Goal: Task Accomplishment & Management: Manage account settings

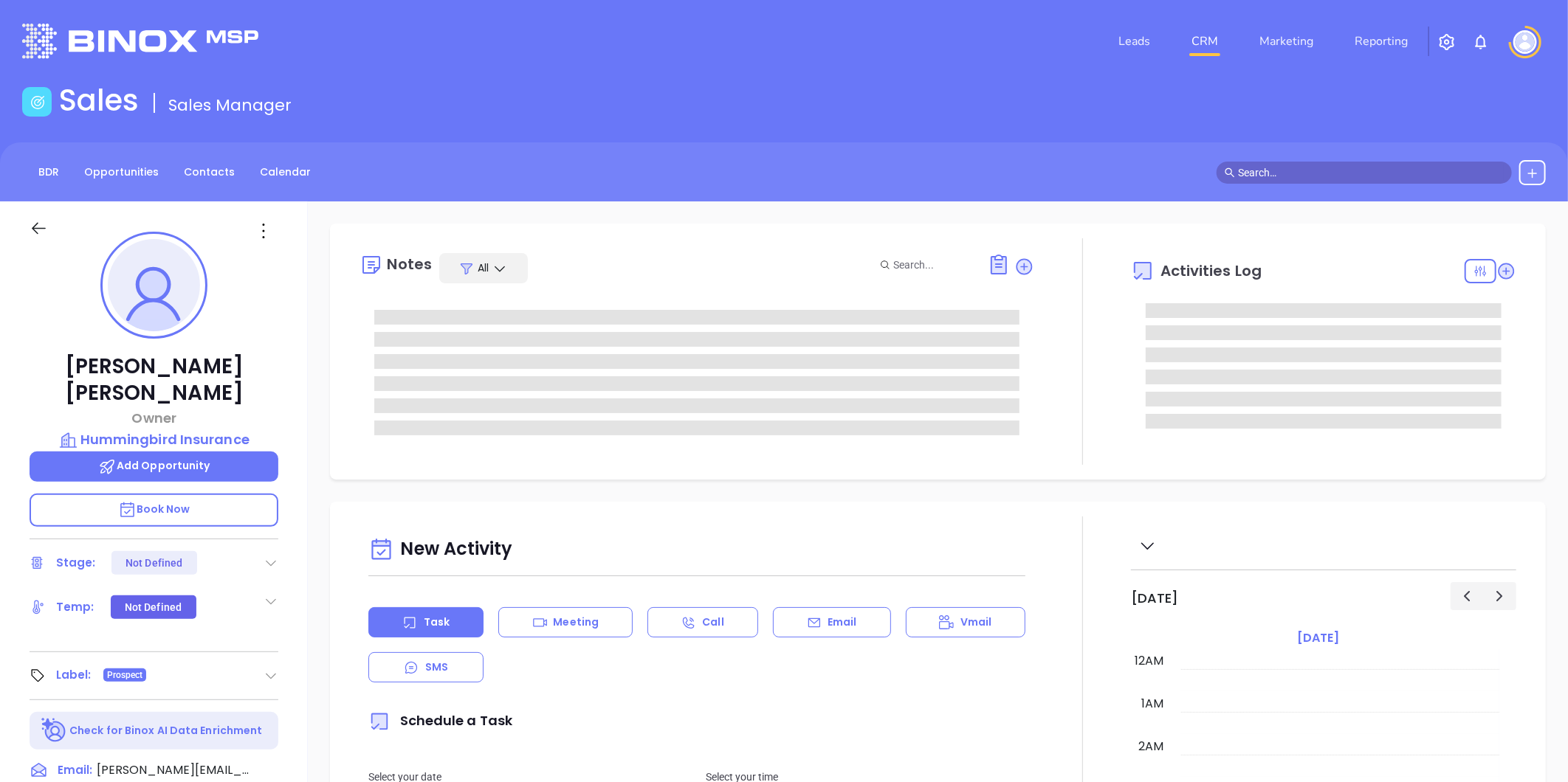
type input "[DATE]"
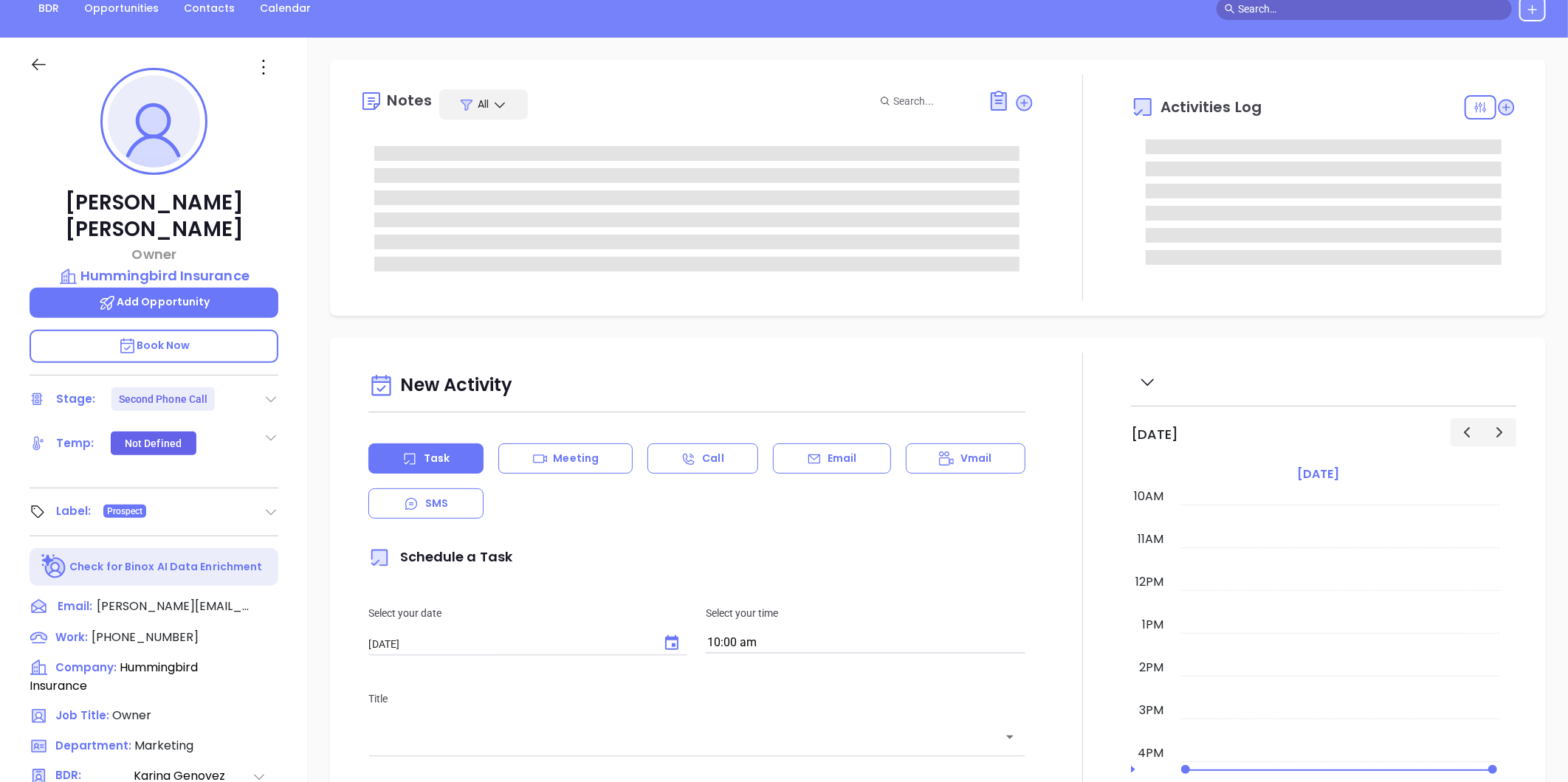
type input "[PERSON_NAME]"
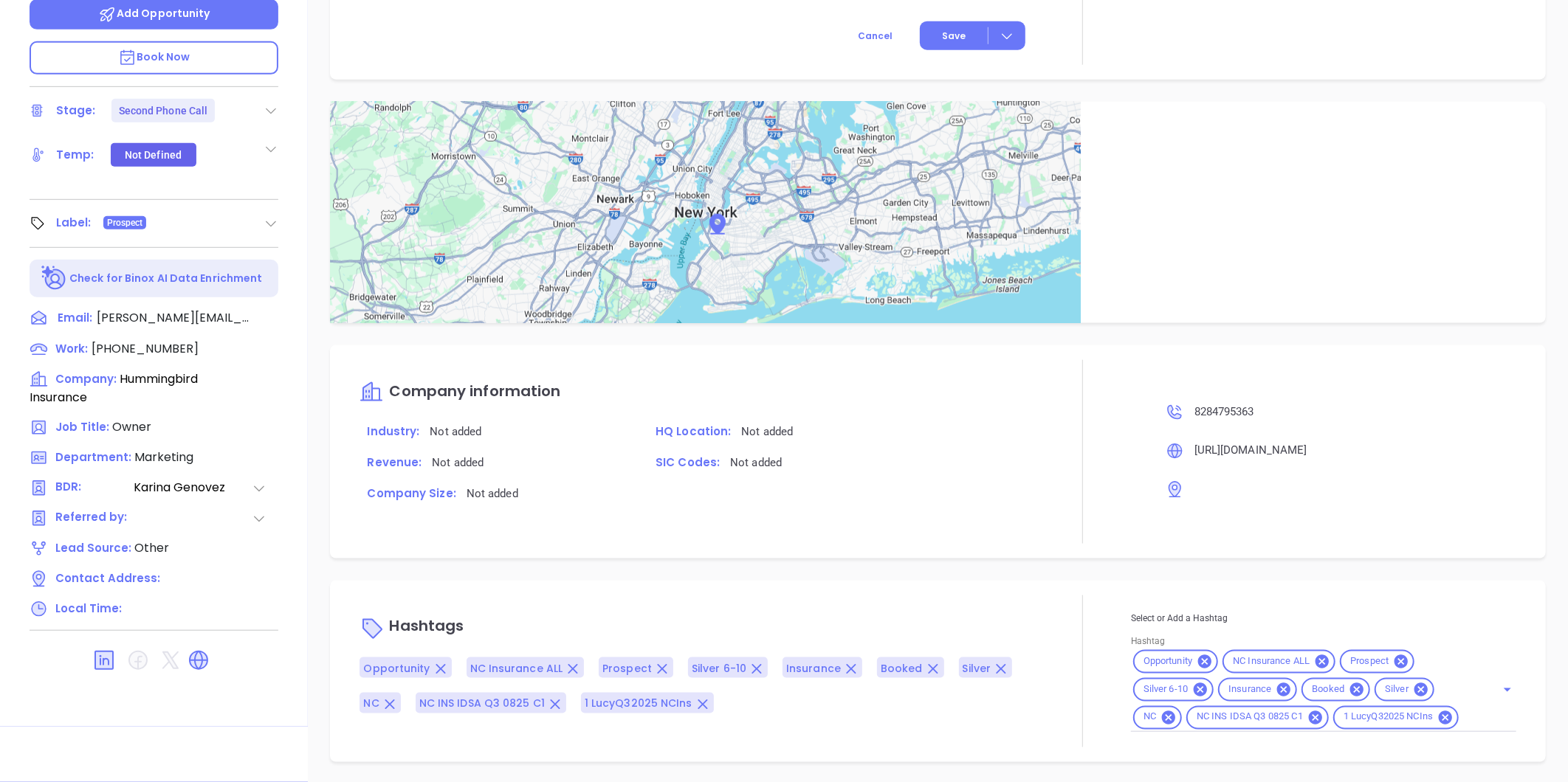
scroll to position [821, 0]
click at [203, 651] on icon at bounding box center [199, 660] width 17 height 17
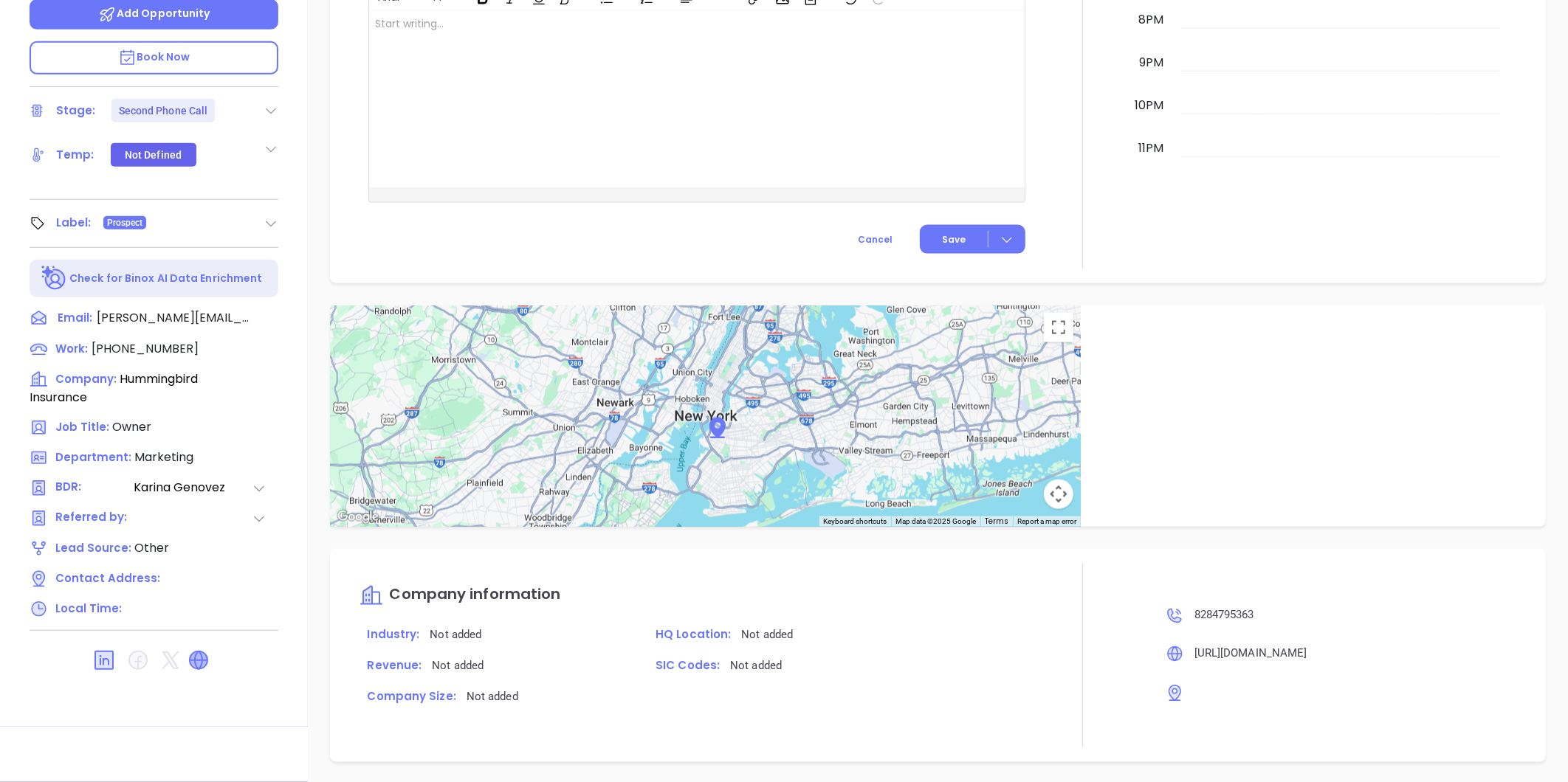
scroll to position [1147, 0]
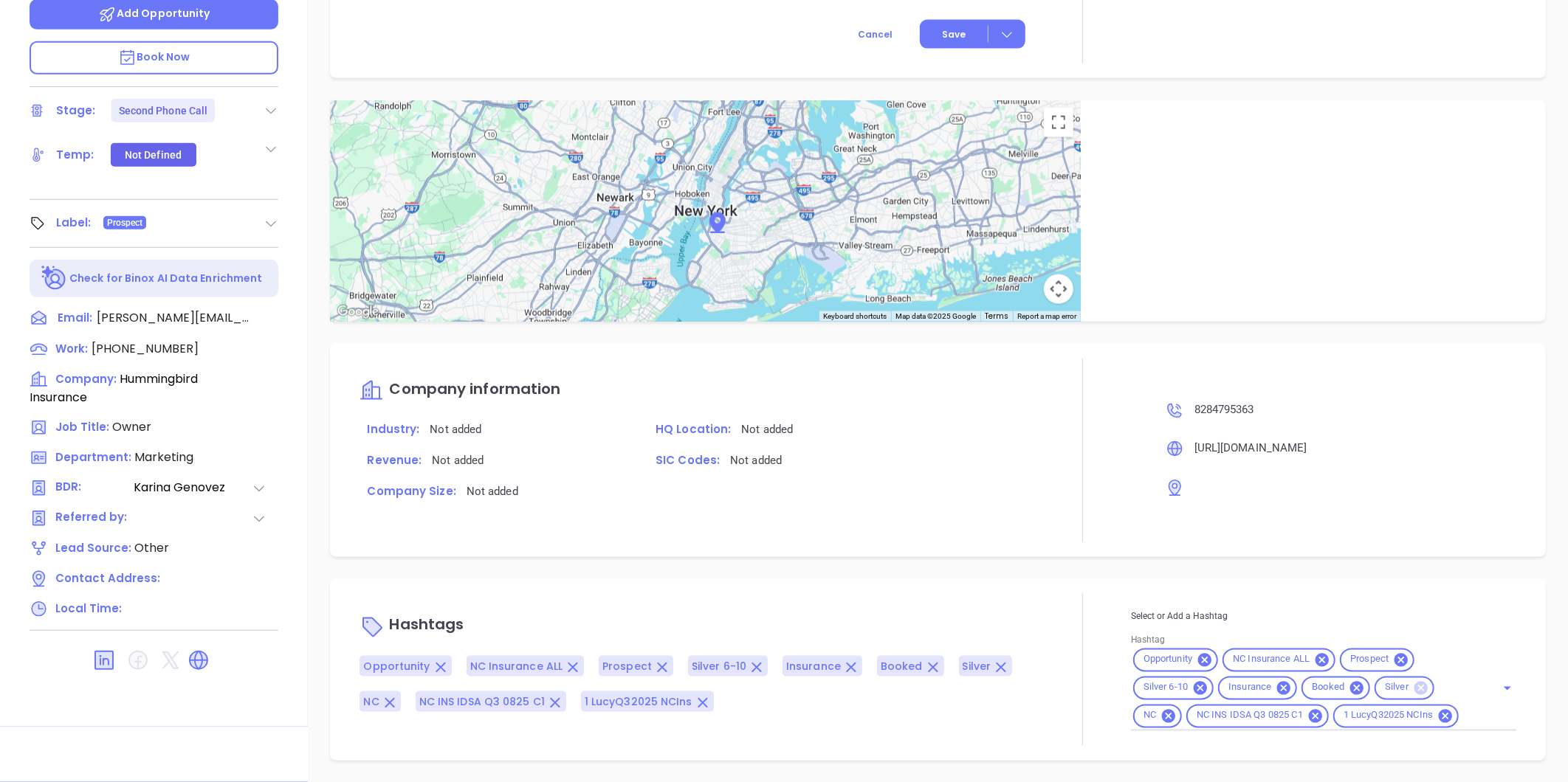
click at [1415, 694] on icon at bounding box center [1421, 687] width 13 height 13
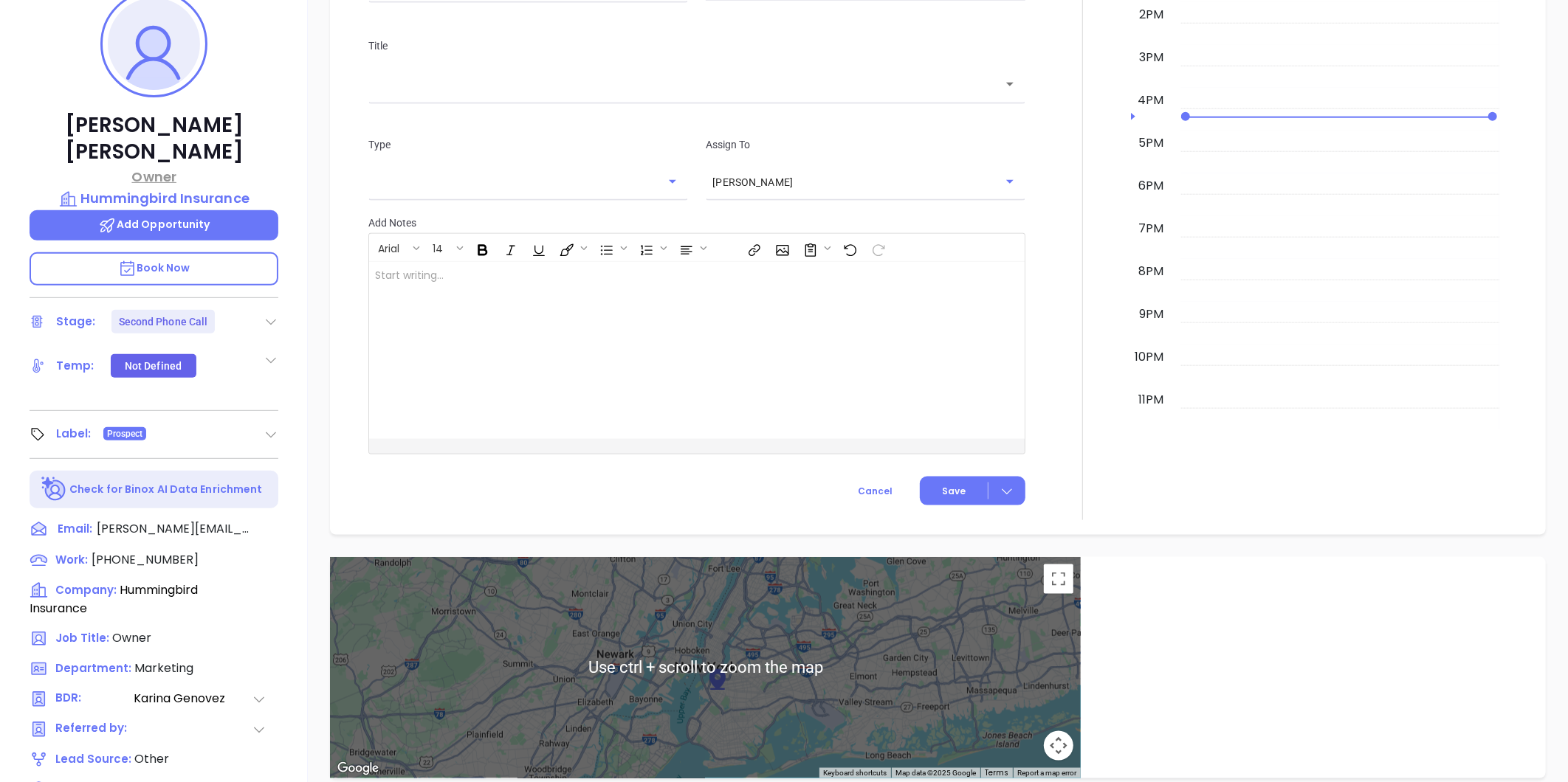
scroll to position [206, 0]
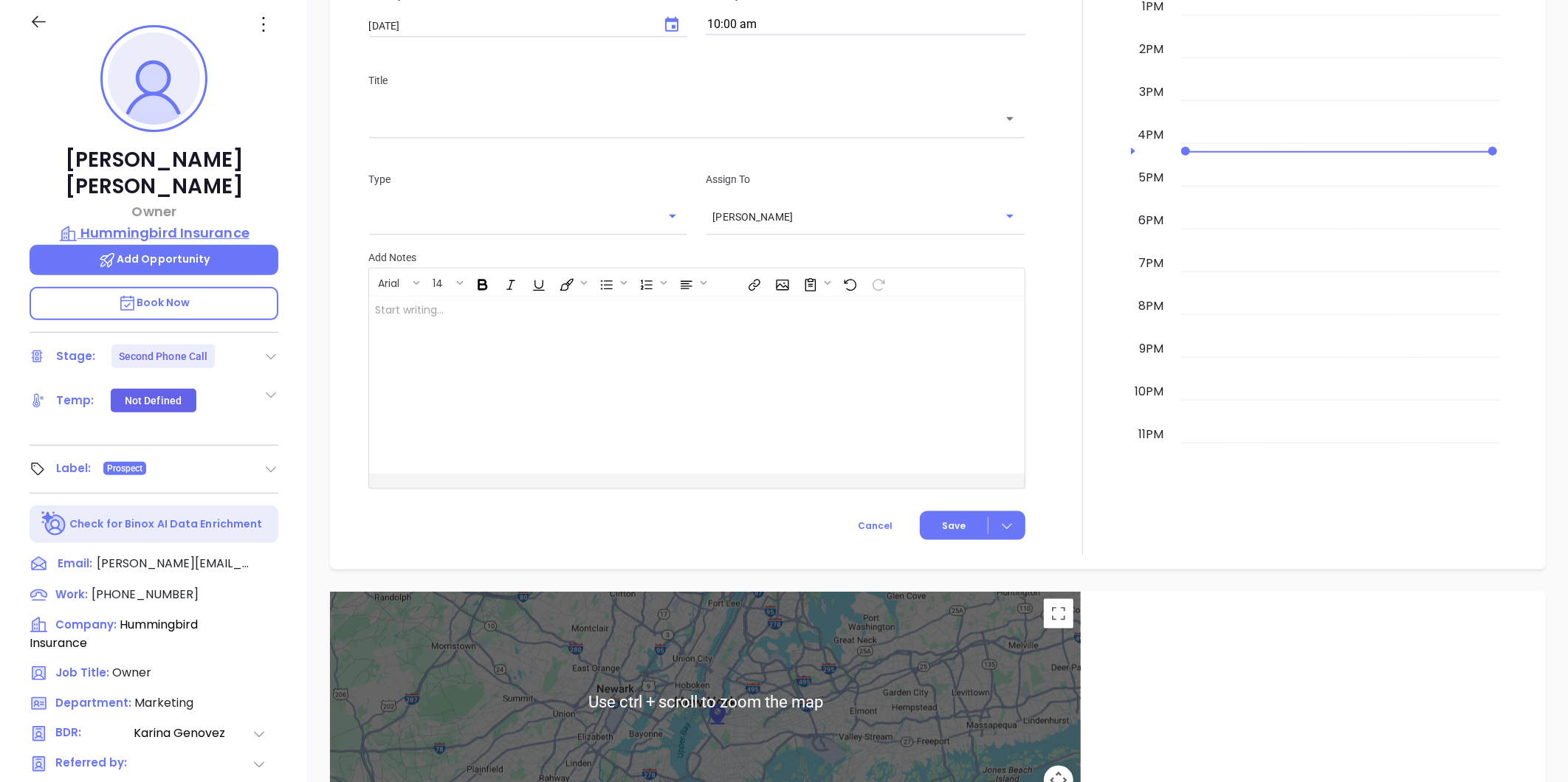
click at [162, 223] on p "Hummingbird Insurance" at bounding box center [154, 233] width 249 height 20
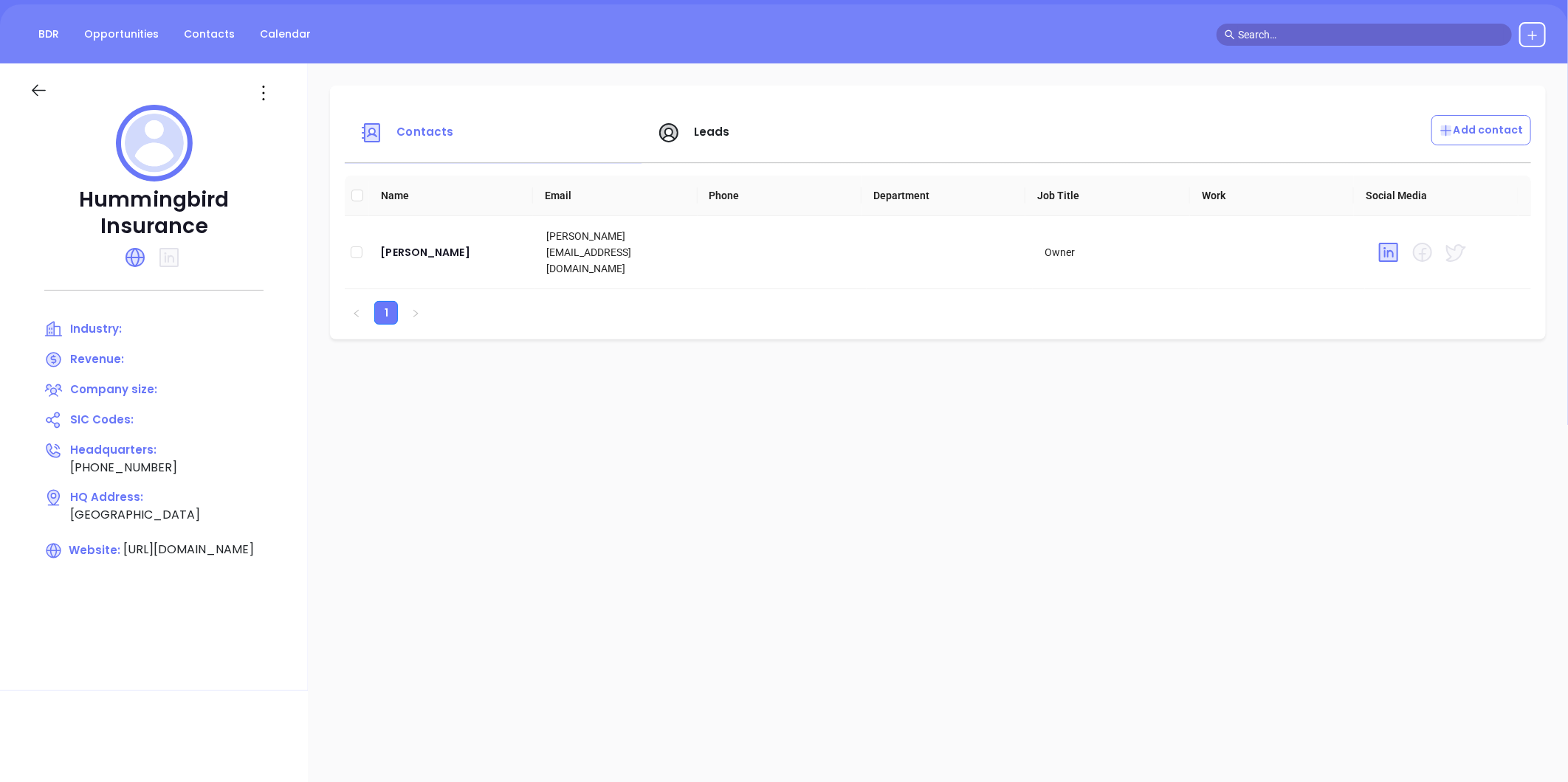
scroll to position [124, 0]
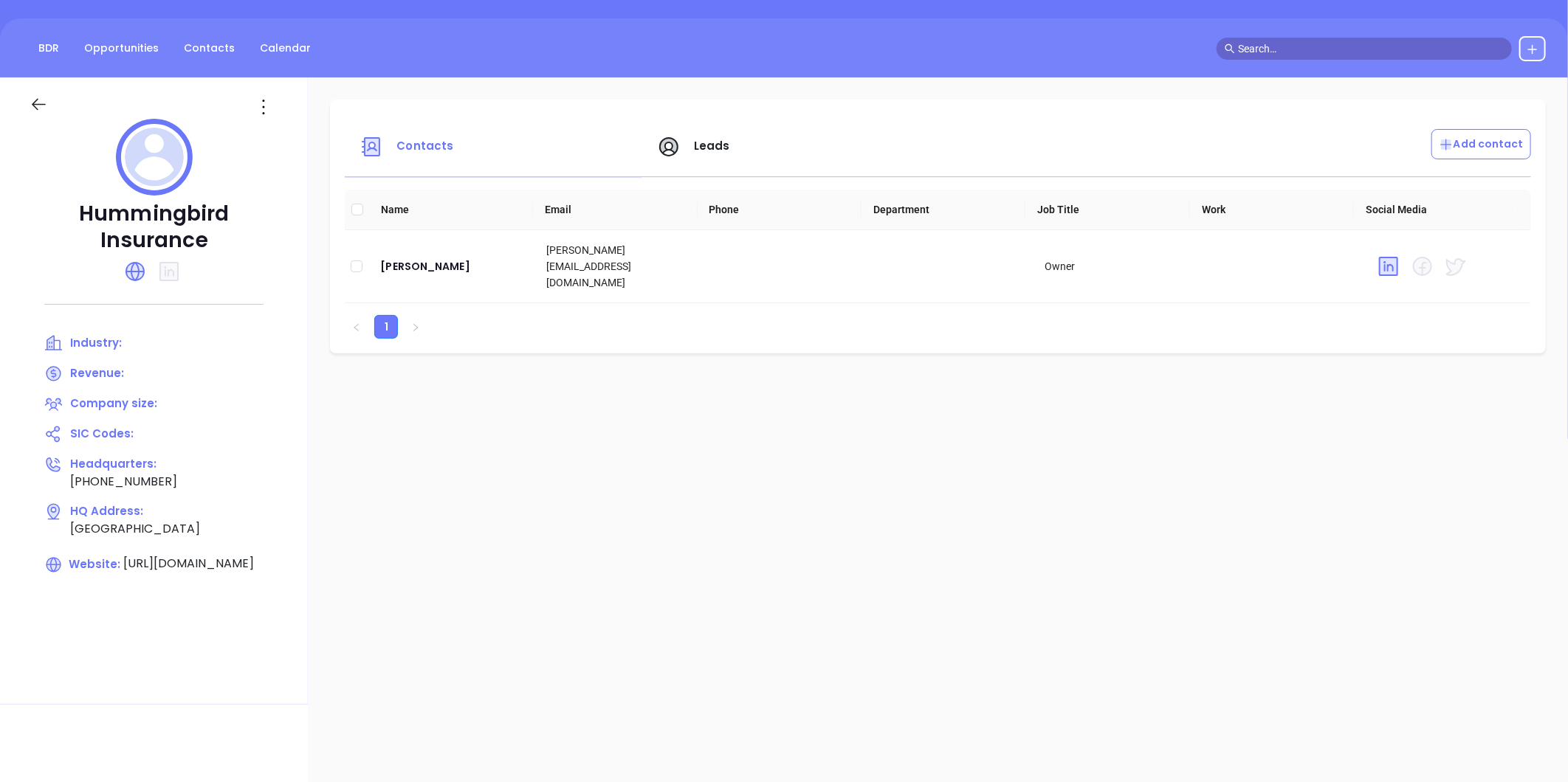
click at [251, 99] on div at bounding box center [265, 107] width 44 height 24
click at [257, 103] on icon at bounding box center [264, 107] width 24 height 24
click at [288, 130] on div "Edit" at bounding box center [331, 135] width 134 height 17
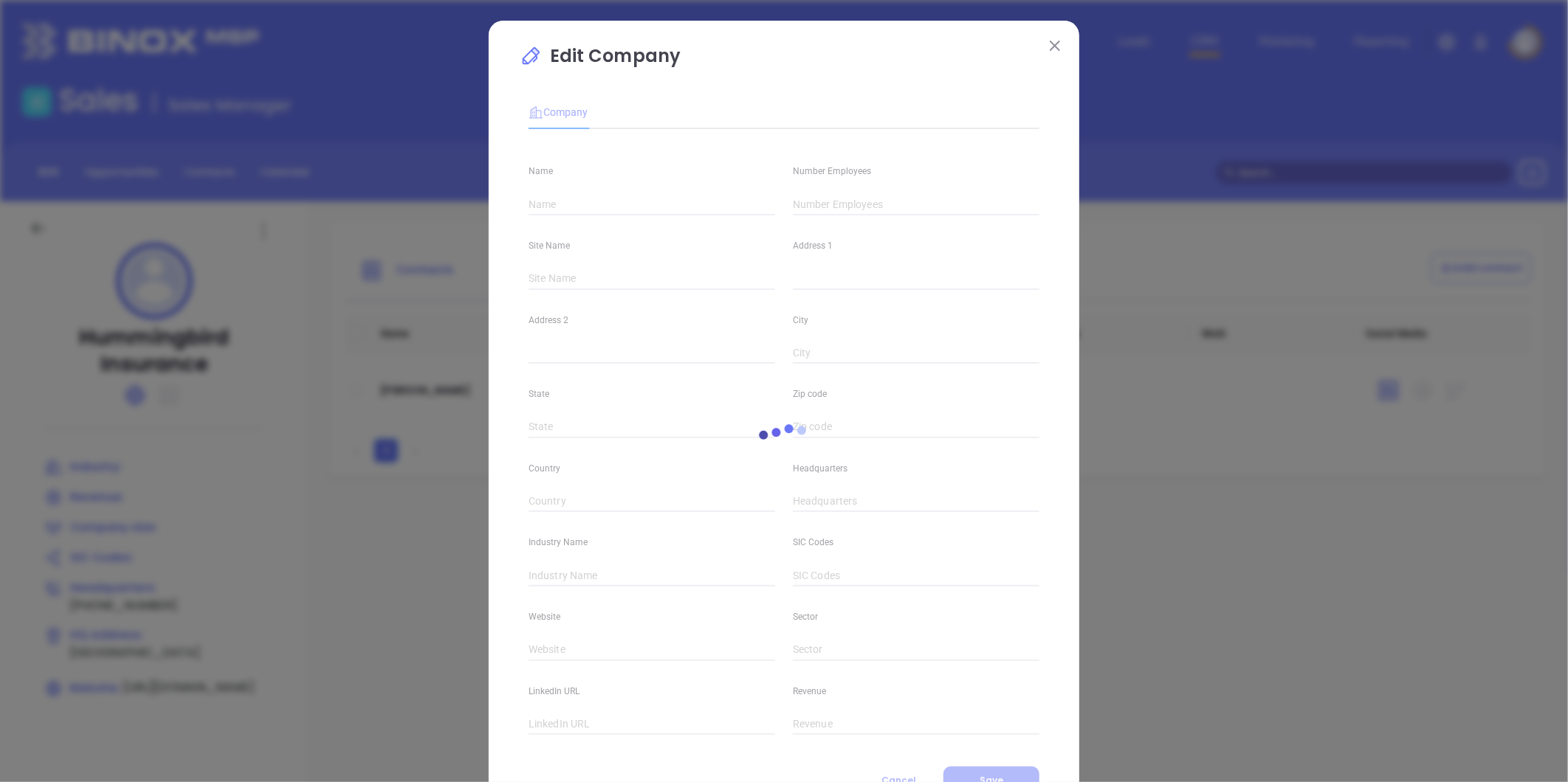
type input "Hummingbird Insurance"
type input "Main"
type input "[GEOGRAPHIC_DATA]"
type input "[PHONE_NUMBER]"
type input "[URL][DOMAIN_NAME]"
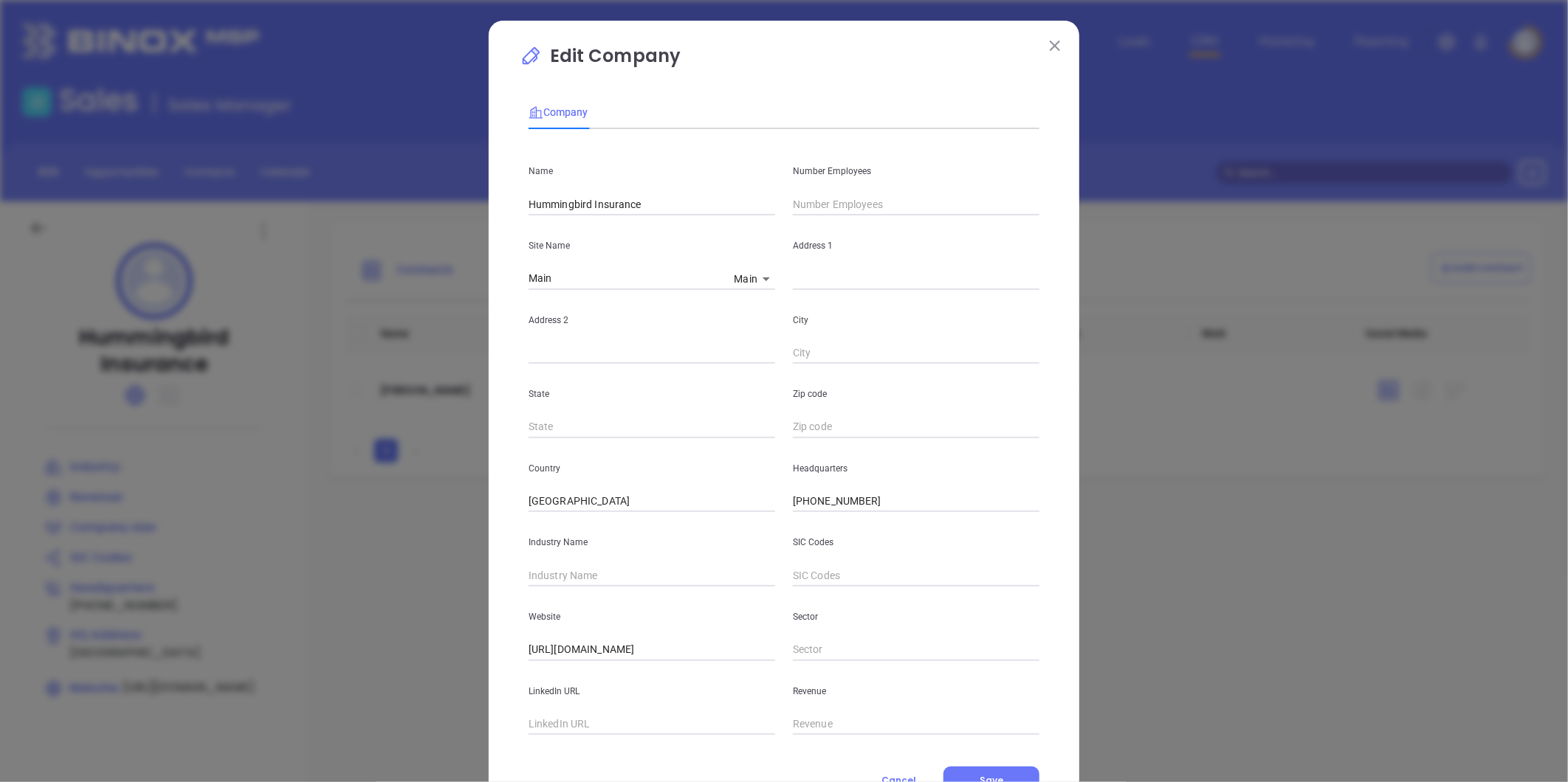
scroll to position [65, 0]
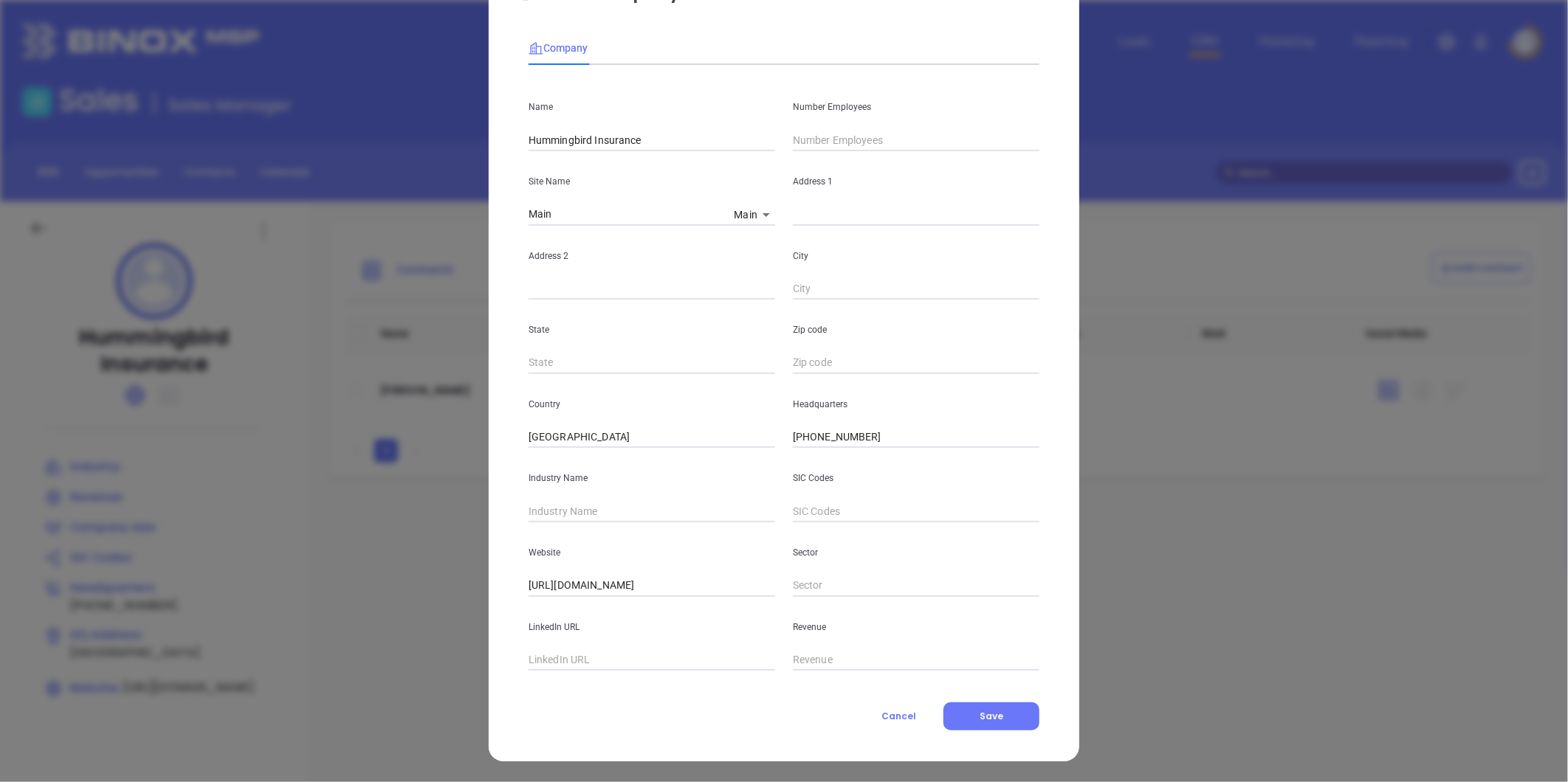
click at [576, 504] on input "text" at bounding box center [652, 511] width 247 height 22
type input "Insurance"
click at [805, 215] on input "text" at bounding box center [916, 215] width 247 height 22
paste input "[STREET_ADDRESS][US_STATE]"
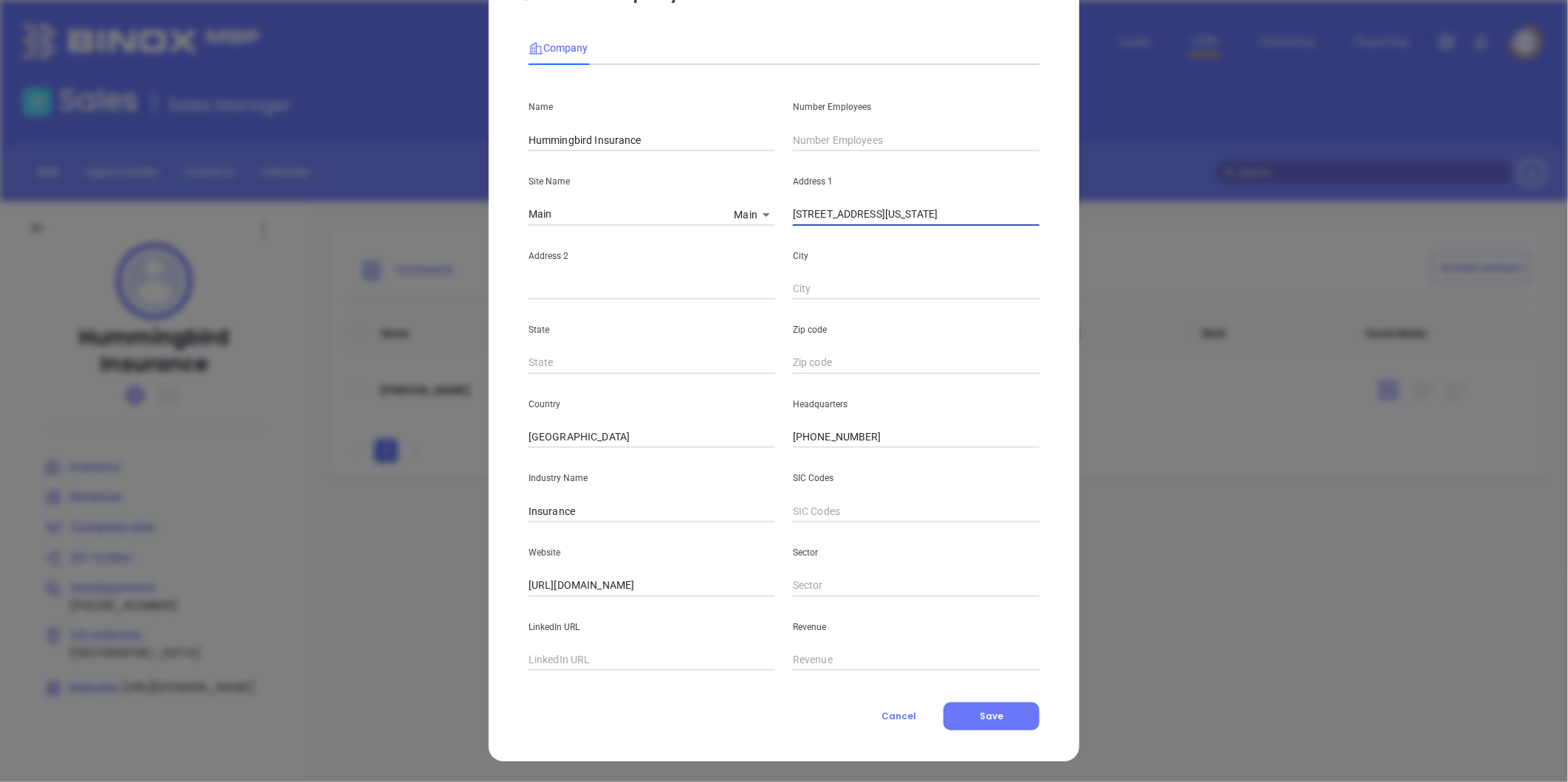
drag, startPoint x: 1005, startPoint y: 218, endPoint x: 1057, endPoint y: 220, distance: 52.0
click at [1057, 219] on div "Edit Company Company Name Hummingbird Insurance Number Employees Site Name Main…" at bounding box center [784, 359] width 591 height 805
type input "[STREET_ADDRESS][US_STATE]"
click at [856, 355] on input "text" at bounding box center [916, 363] width 247 height 22
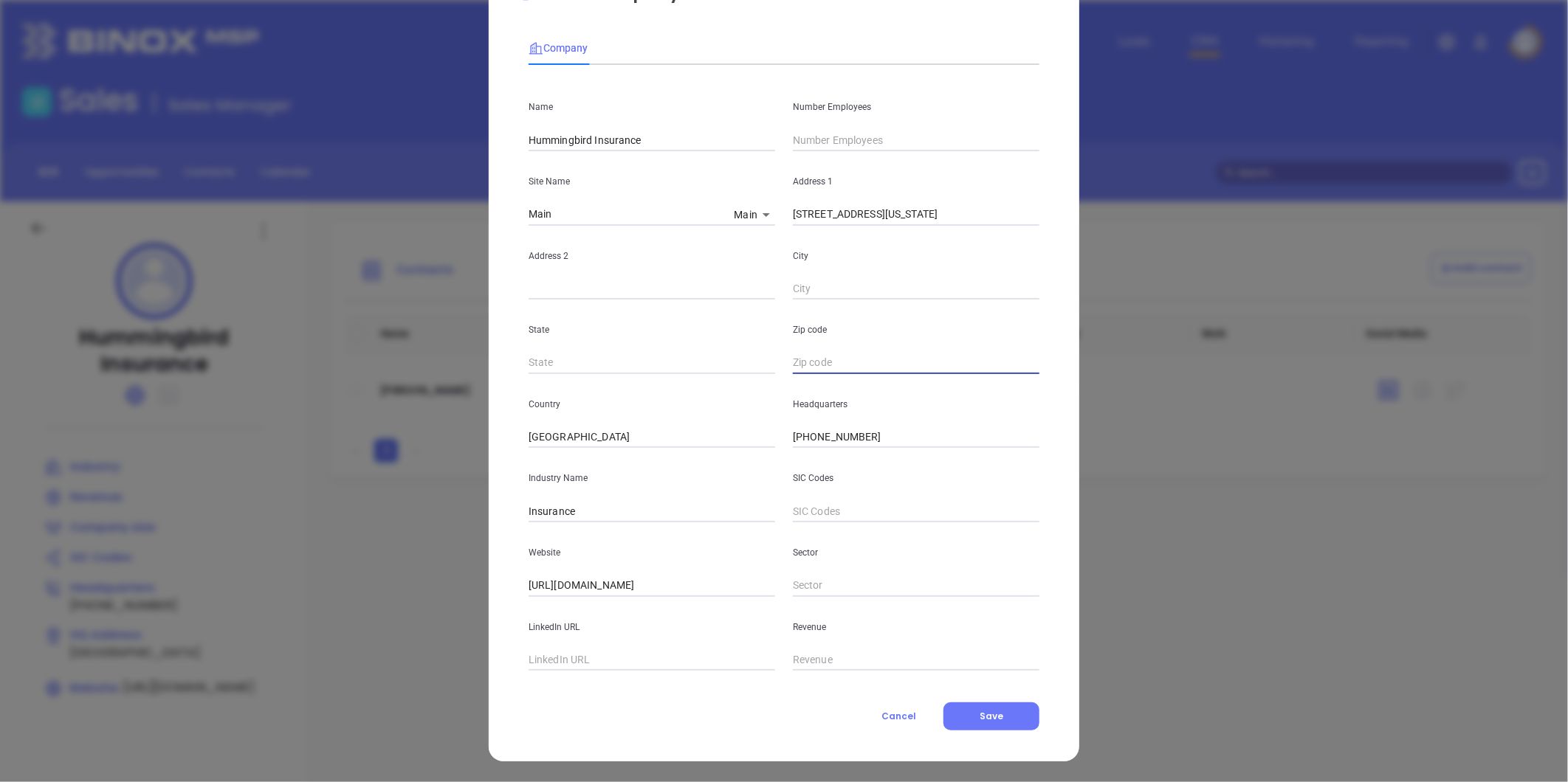
paste input "28806"
type input "28806"
click at [589, 357] on input "text" at bounding box center [652, 363] width 247 height 22
type input "NC"
drag, startPoint x: 934, startPoint y: 211, endPoint x: 1000, endPoint y: 225, distance: 67.5
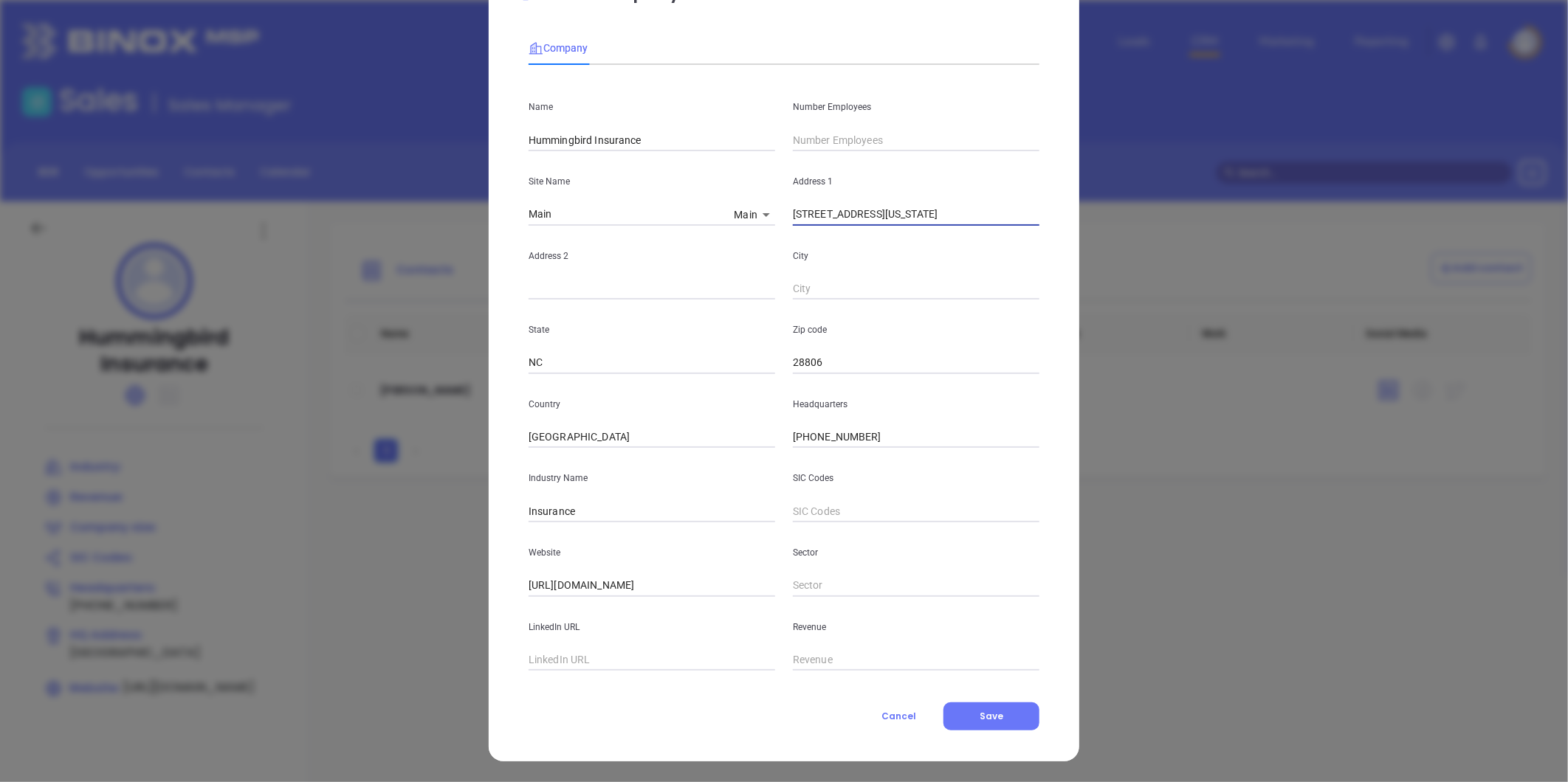
click at [1000, 225] on div "Name Hummingbird Insurance Number Employees Site Name Main Main 126603 Address …" at bounding box center [784, 373] width 511 height 594
click at [823, 284] on input "text" at bounding box center [916, 289] width 247 height 22
paste input "[GEOGRAPHIC_DATA]"
type input "[GEOGRAPHIC_DATA]"
drag, startPoint x: 885, startPoint y: 216, endPoint x: 916, endPoint y: 220, distance: 31.3
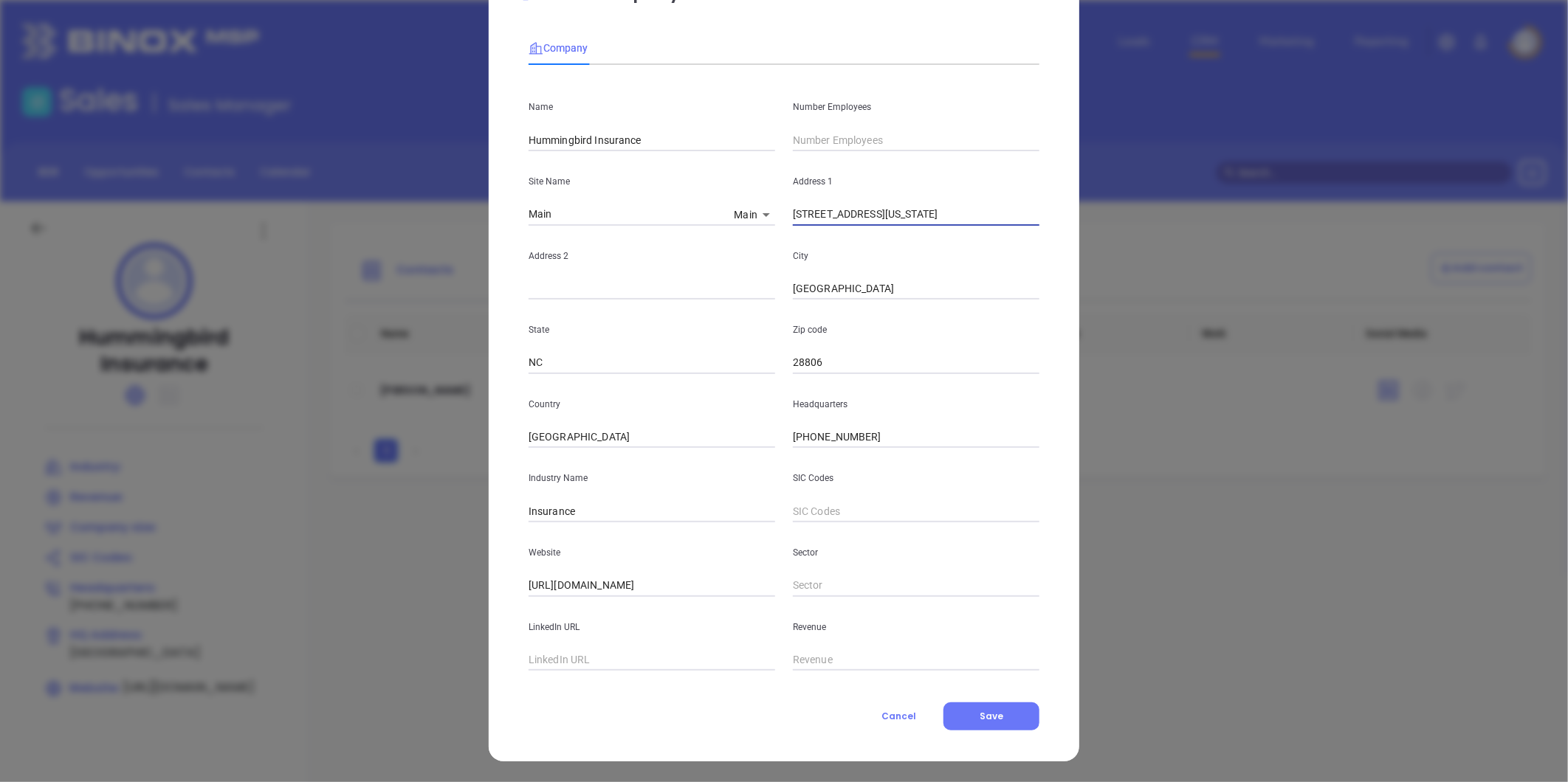
click at [916, 220] on input "[STREET_ADDRESS][US_STATE]" at bounding box center [916, 215] width 247 height 22
click at [615, 281] on input "text" at bounding box center [652, 289] width 247 height 22
paste input "Suite 2"
click at [609, 284] on input "Suite 2" at bounding box center [652, 289] width 247 height 22
type input "Suite 2"
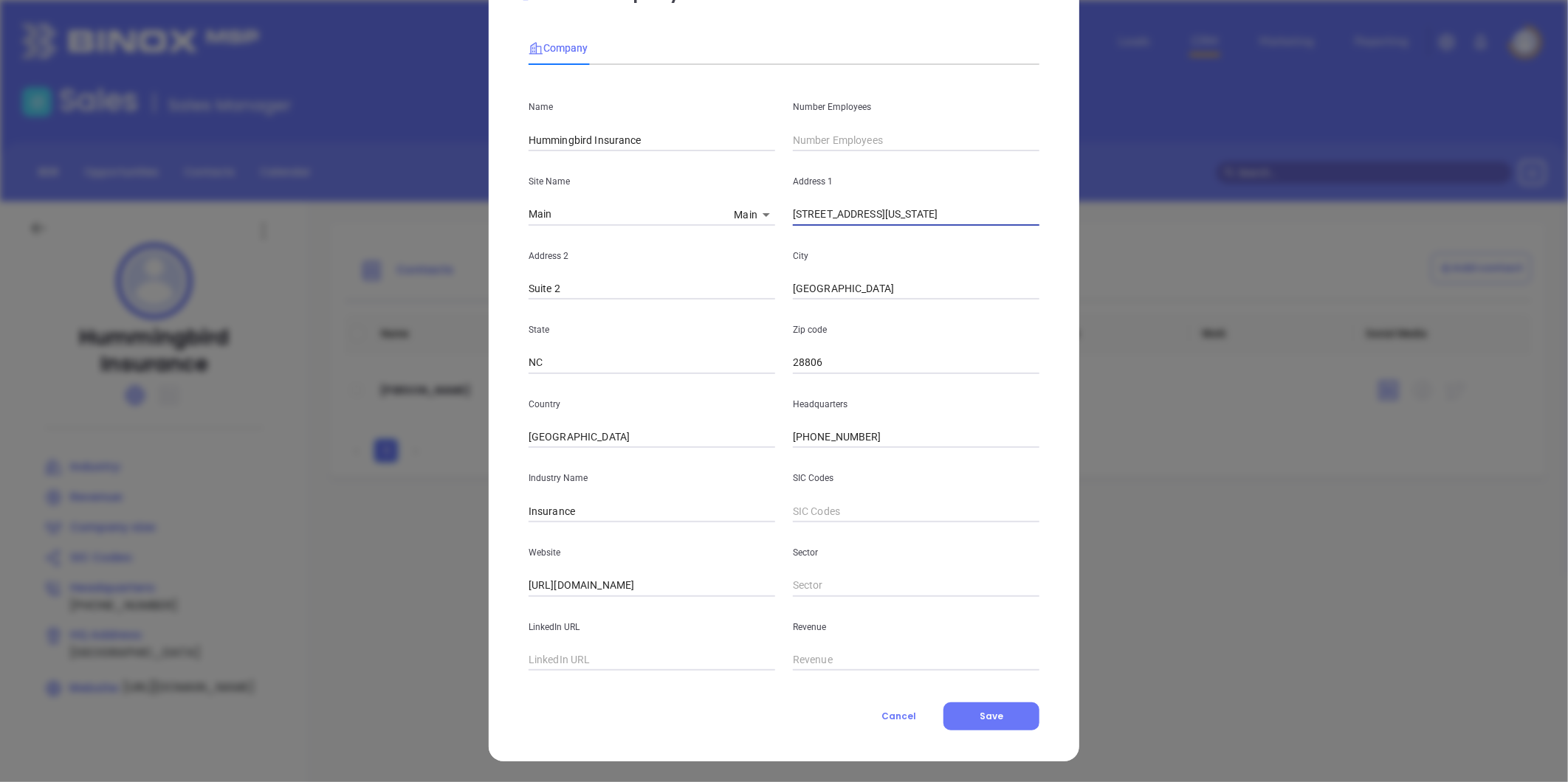
scroll to position [0, 17]
drag, startPoint x: 880, startPoint y: 211, endPoint x: 1128, endPoint y: 240, distance: 249.7
click at [1128, 240] on div "Edit Company Company Name Hummingbird Insurance Number Employees Site Name Main…" at bounding box center [784, 391] width 1568 height 782
click at [793, 213] on input "[STREET_ADDRESS][US_STATE]" at bounding box center [916, 215] width 247 height 22
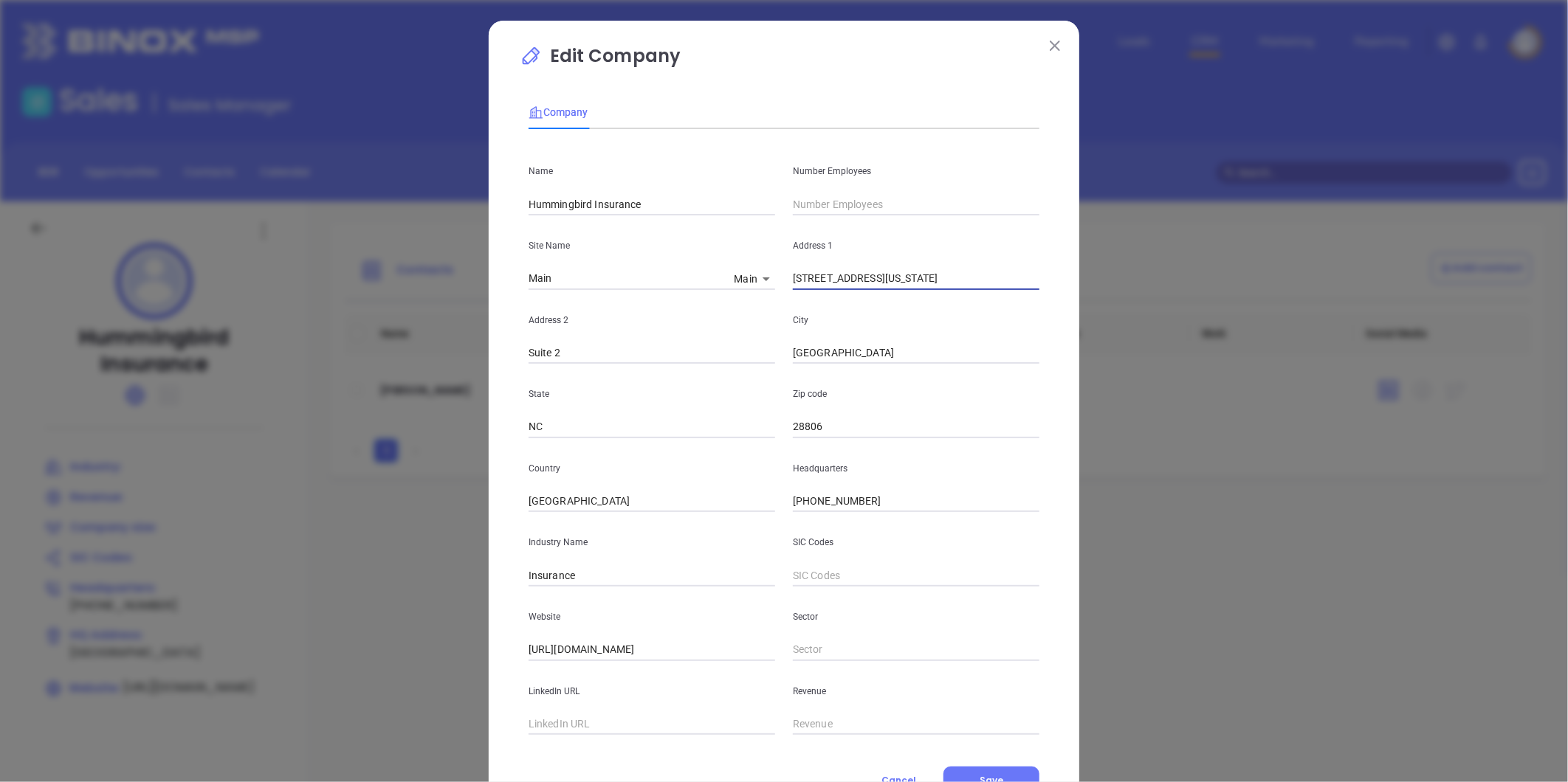
type input "[STREET_ADDRESS][US_STATE]"
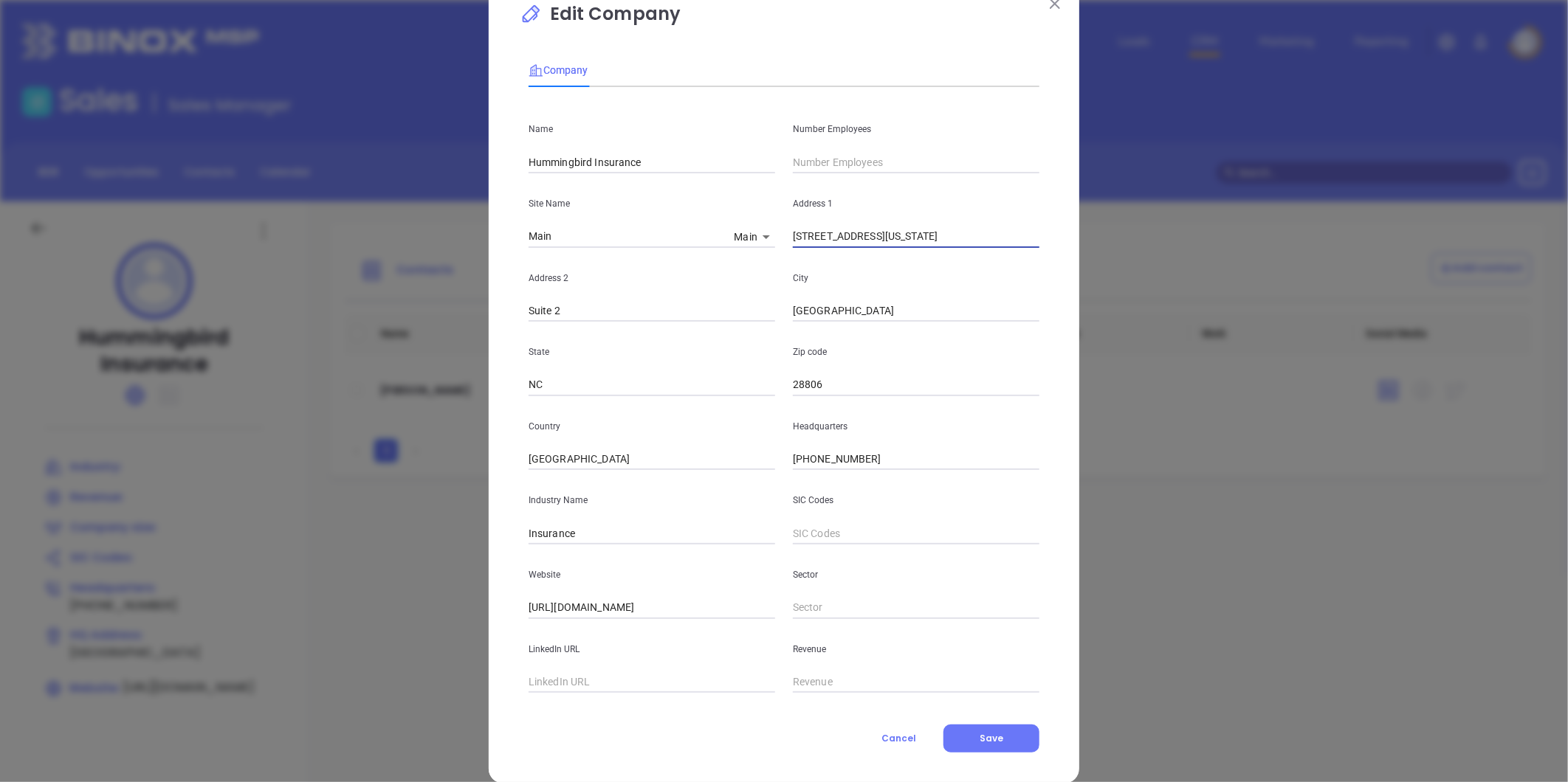
scroll to position [65, 0]
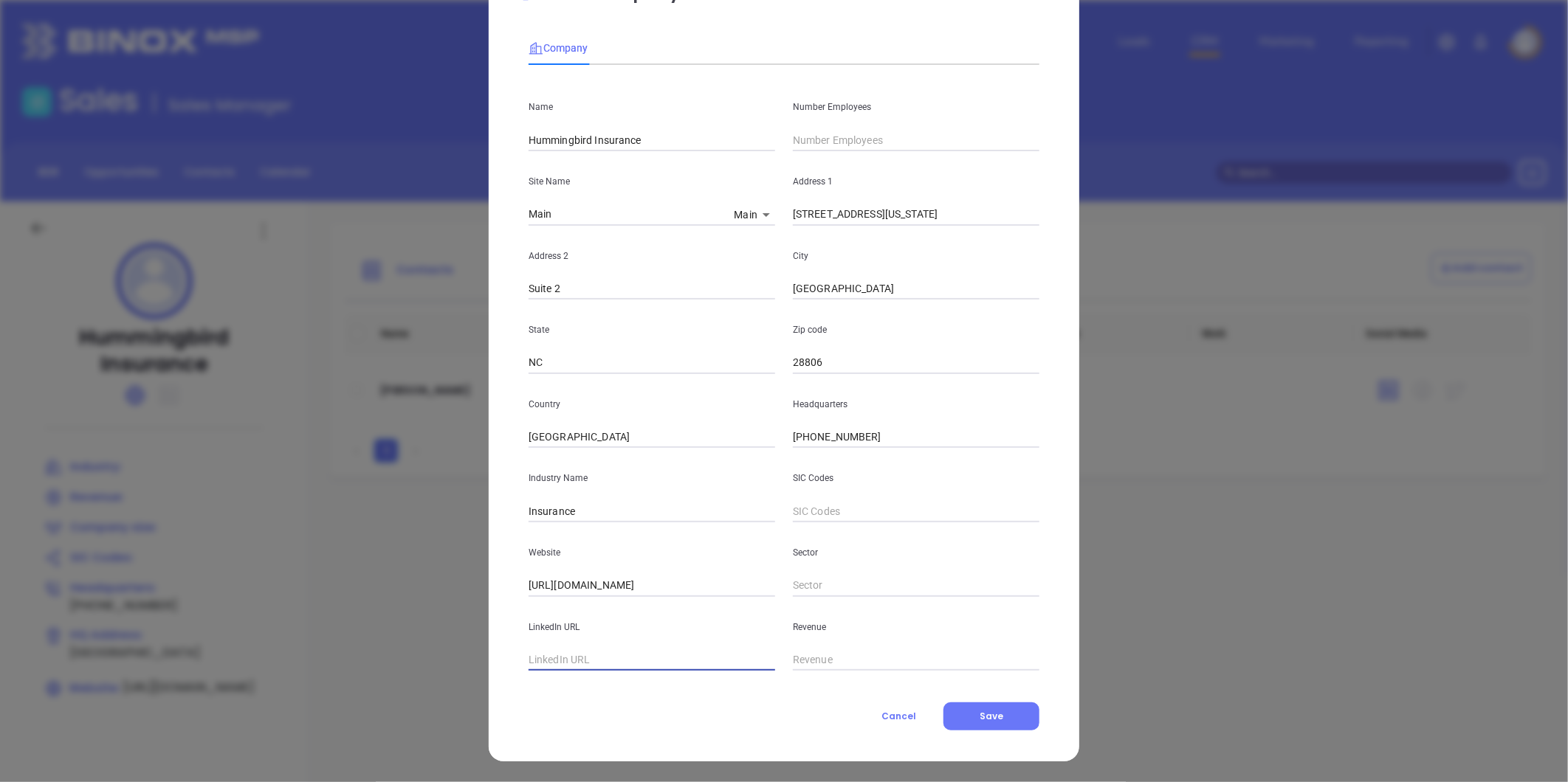
click at [581, 663] on input "text" at bounding box center [652, 661] width 247 height 22
paste input "[URL][DOMAIN_NAME]"
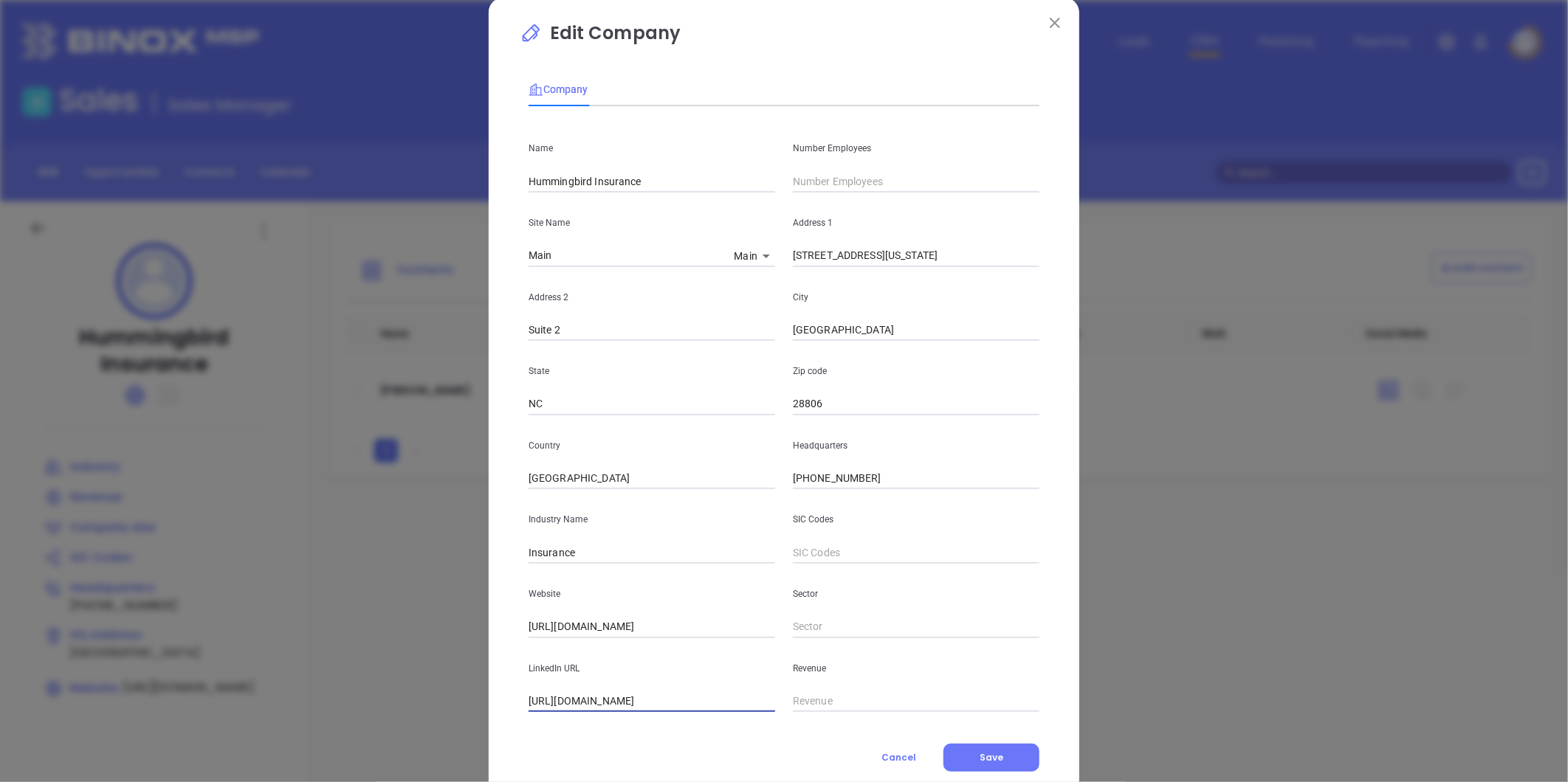
scroll to position [0, 0]
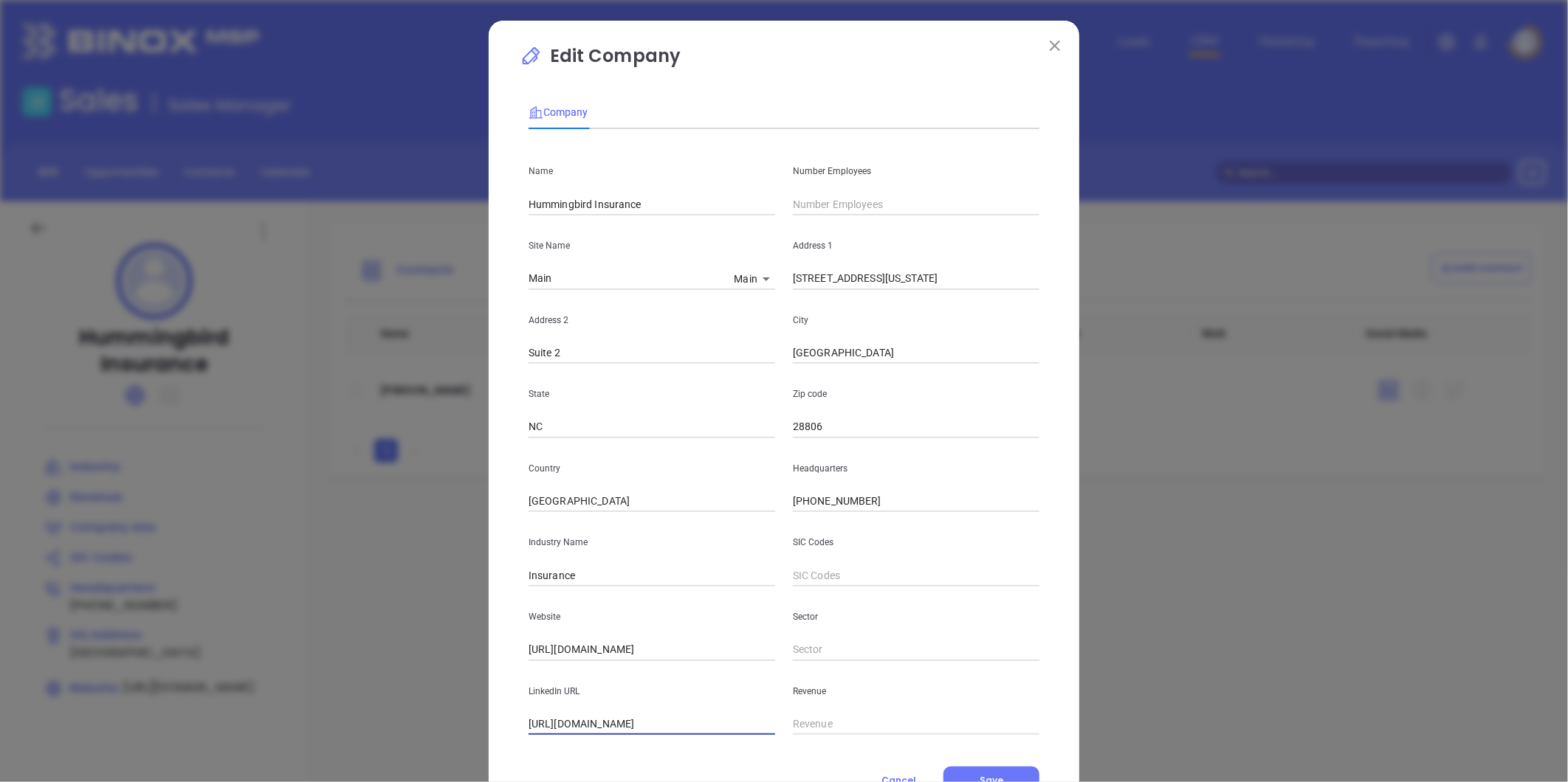
type input "[URL][DOMAIN_NAME]"
click at [836, 208] on input "text" at bounding box center [916, 205] width 247 height 22
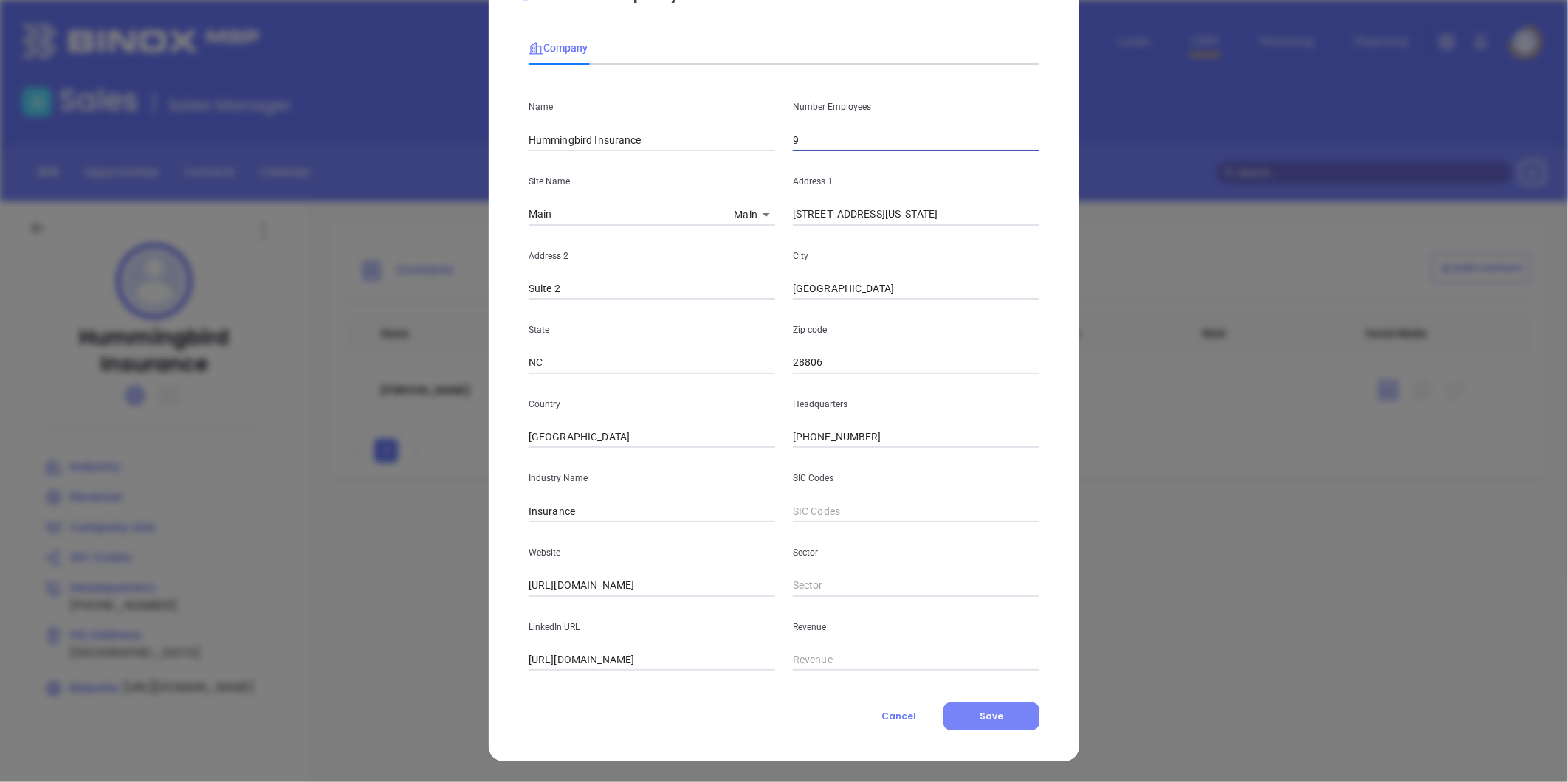
type input "9"
click at [983, 717] on span "Save" at bounding box center [992, 717] width 24 height 13
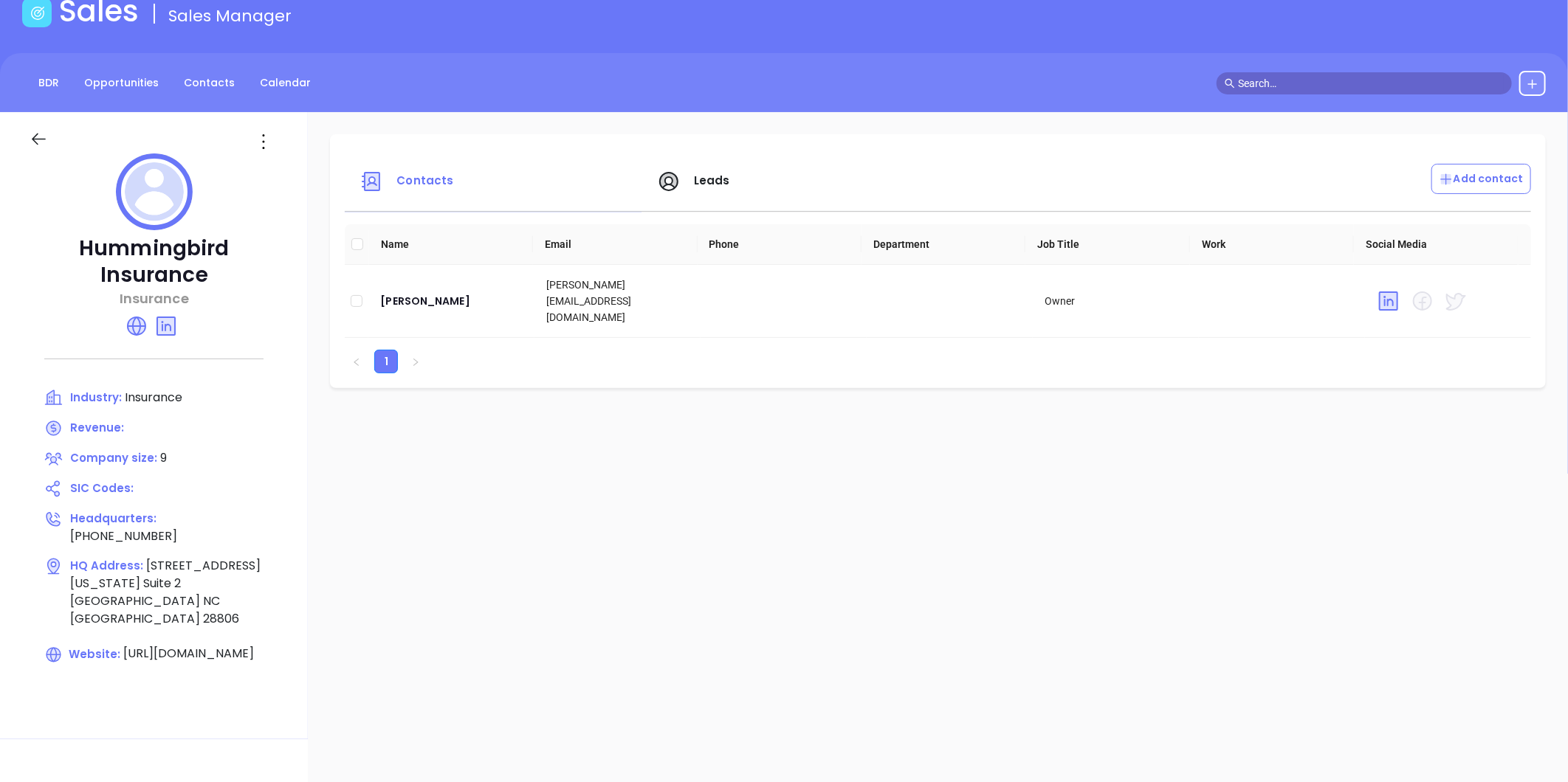
scroll to position [42, 0]
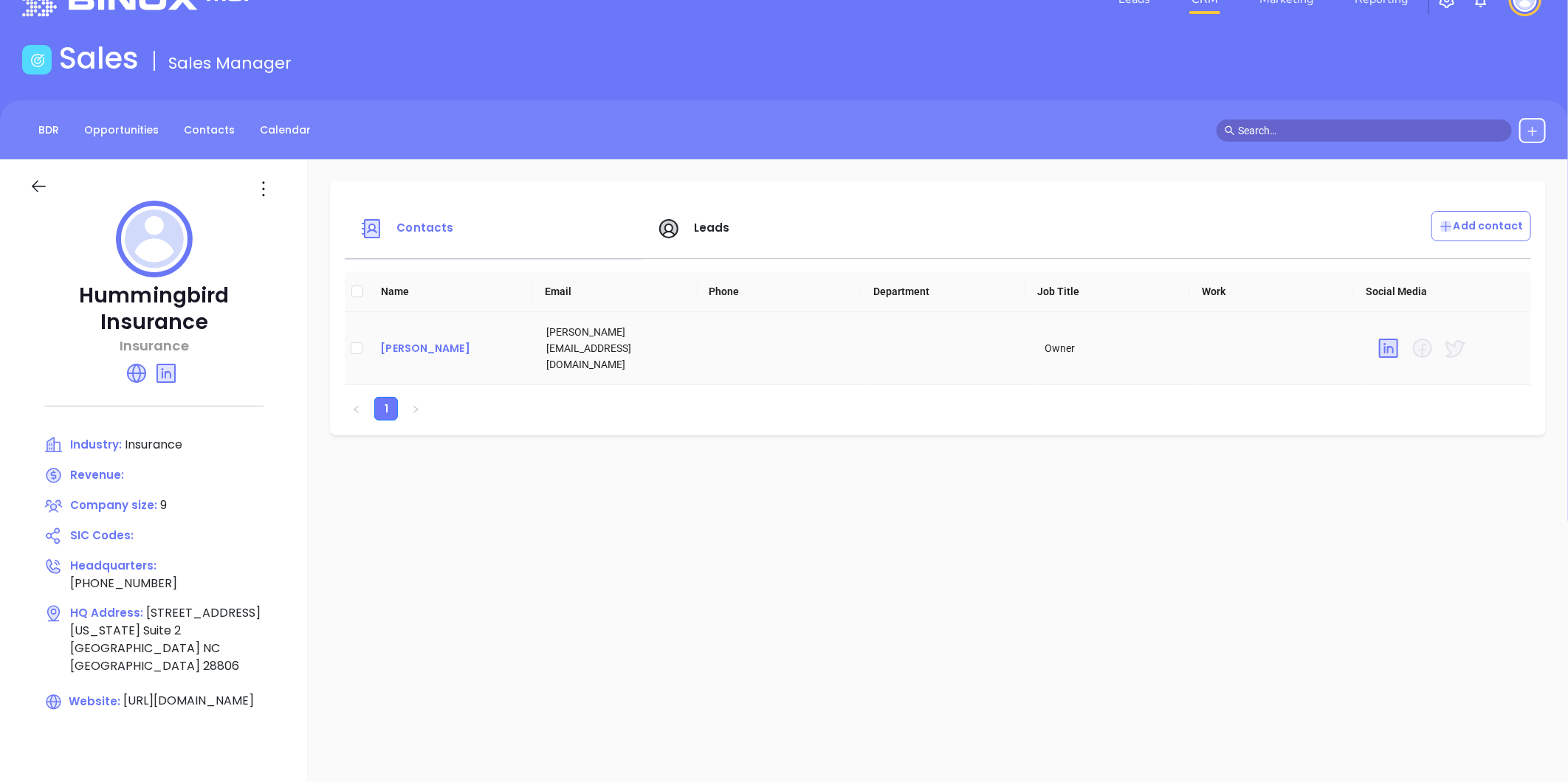
click at [429, 345] on div "[PERSON_NAME]" at bounding box center [451, 348] width 143 height 17
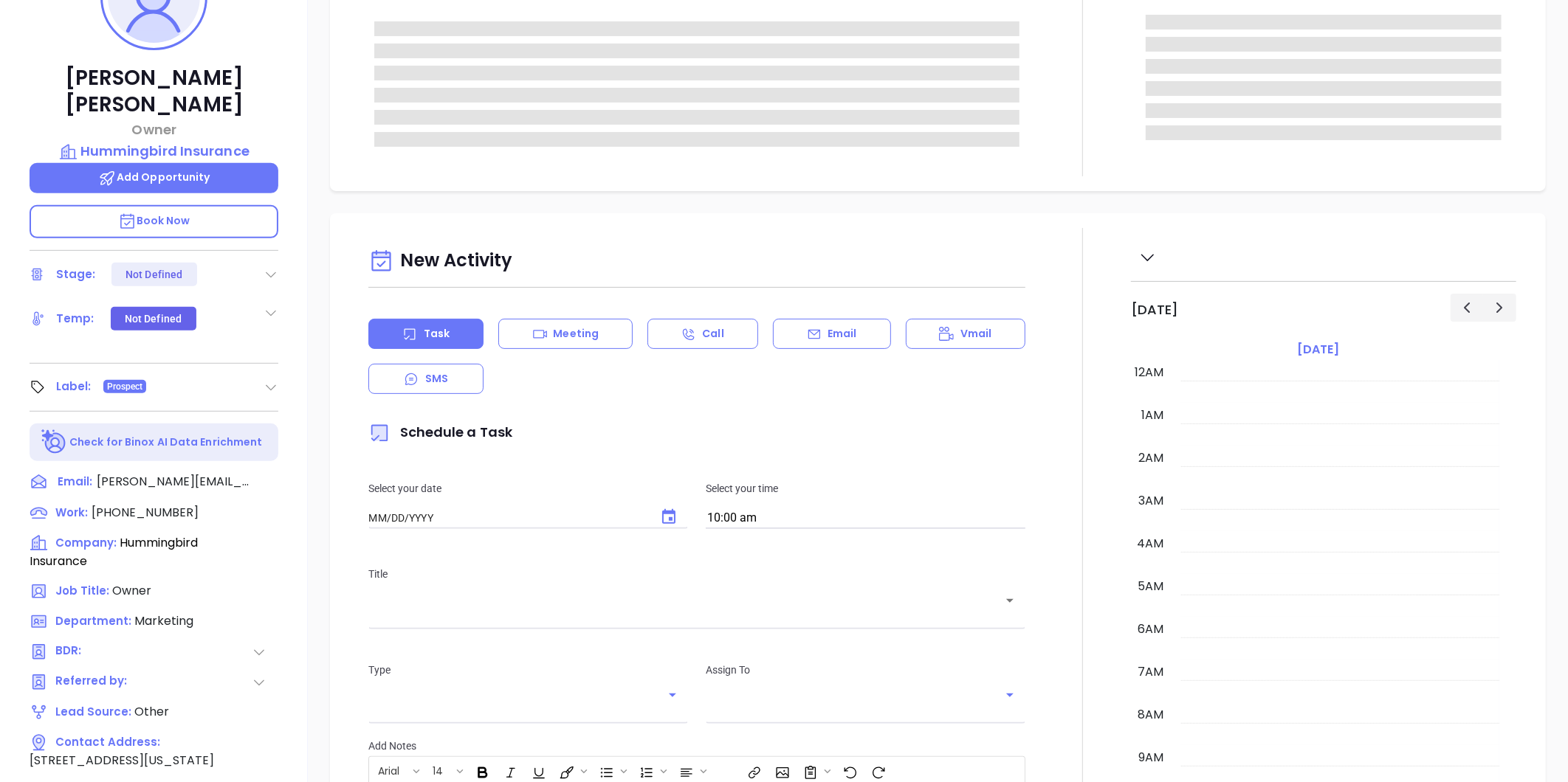
type input "[DATE]"
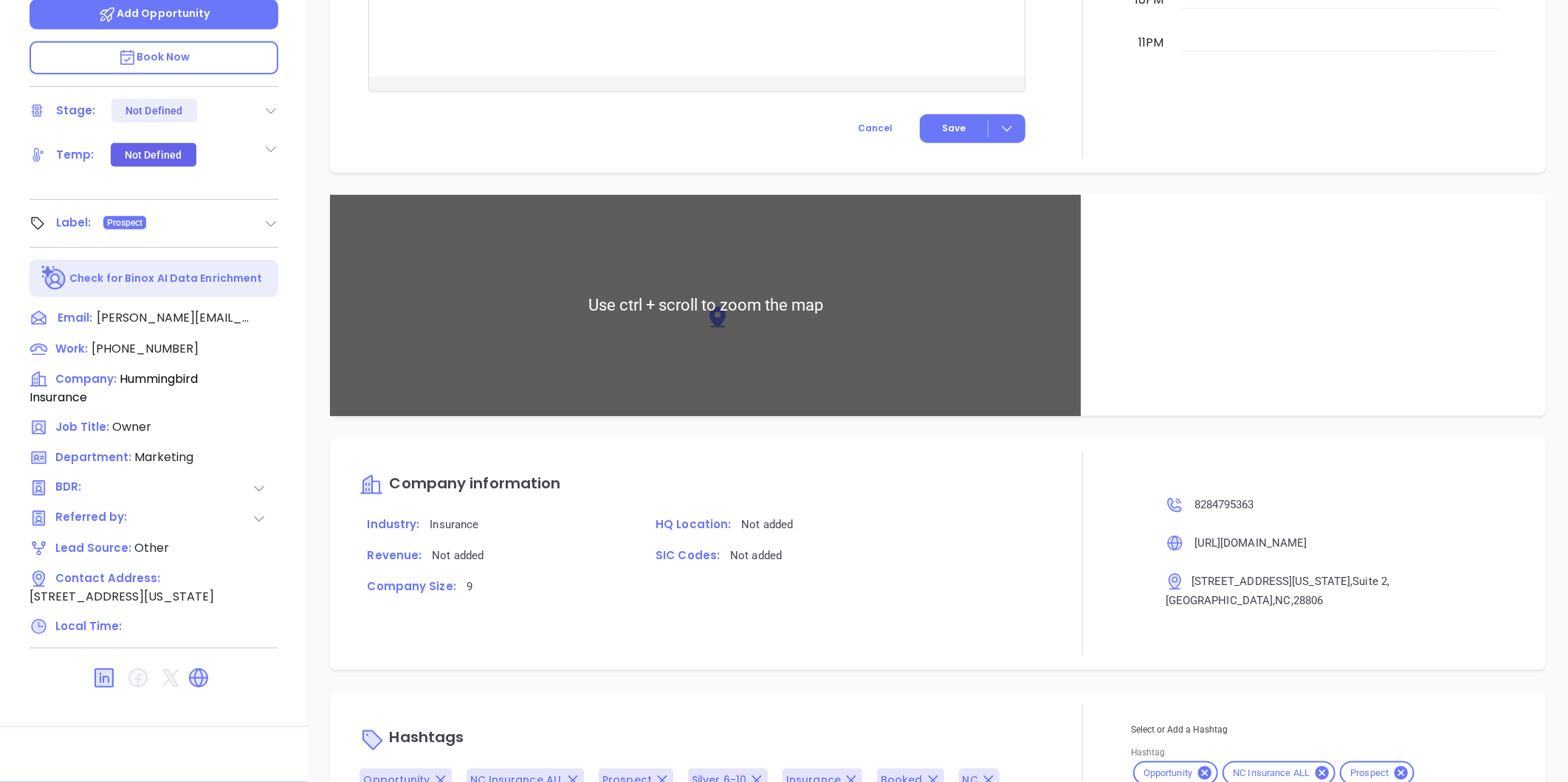
scroll to position [815, 0]
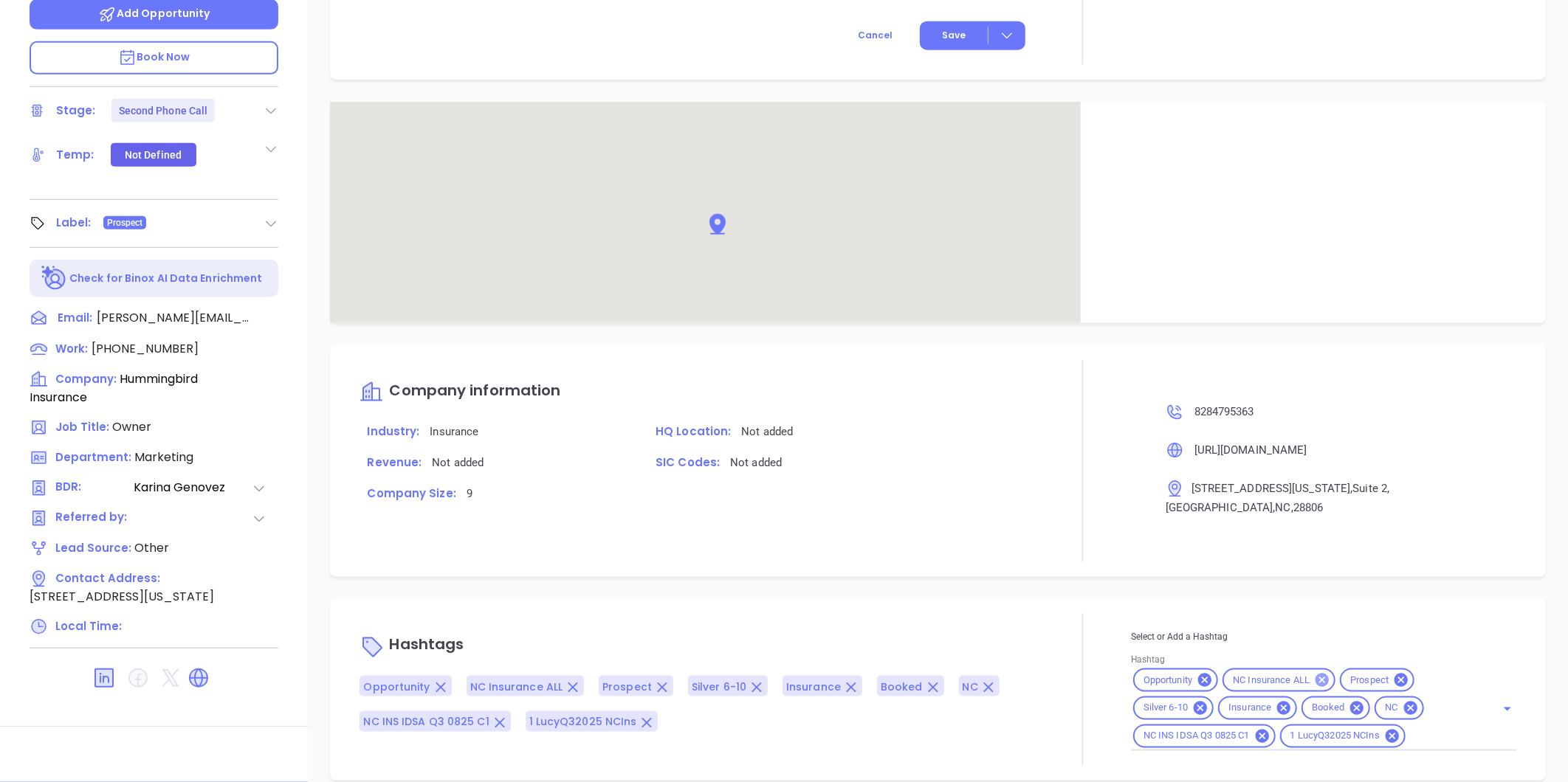
type input "[PERSON_NAME]"
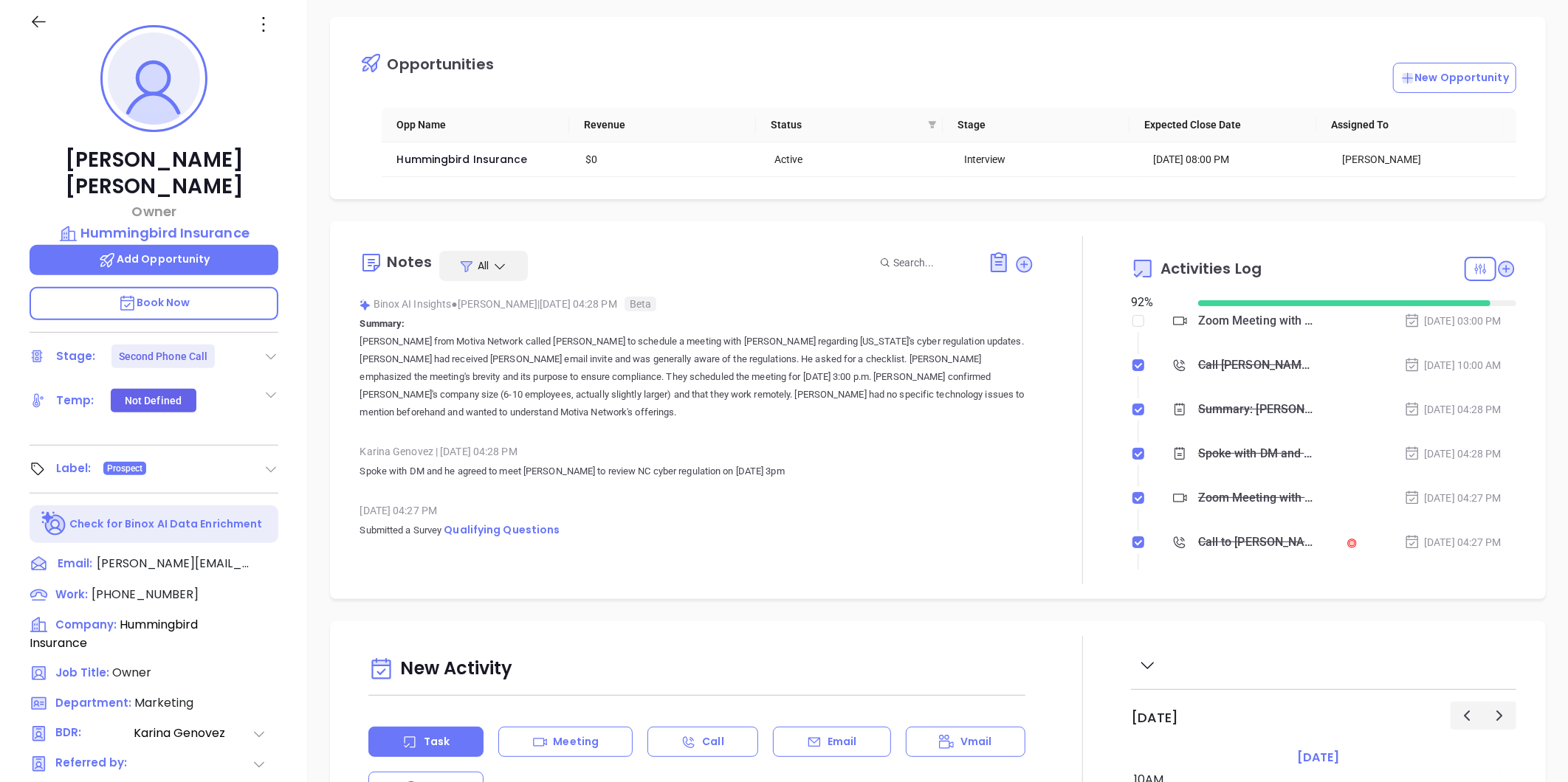
scroll to position [0, 0]
